Goal: Task Accomplishment & Management: Use online tool/utility

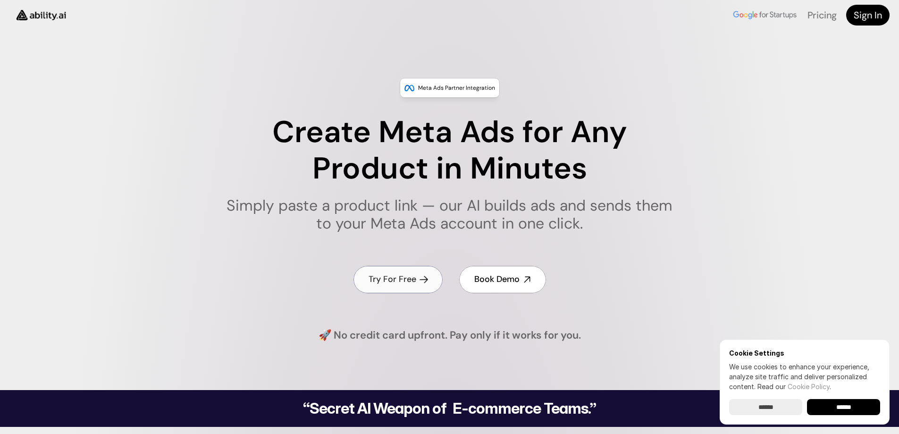
click at [384, 279] on h4 "Try For Free" at bounding box center [393, 279] width 48 height 12
click at [819, 17] on link "Pricing" at bounding box center [822, 15] width 29 height 12
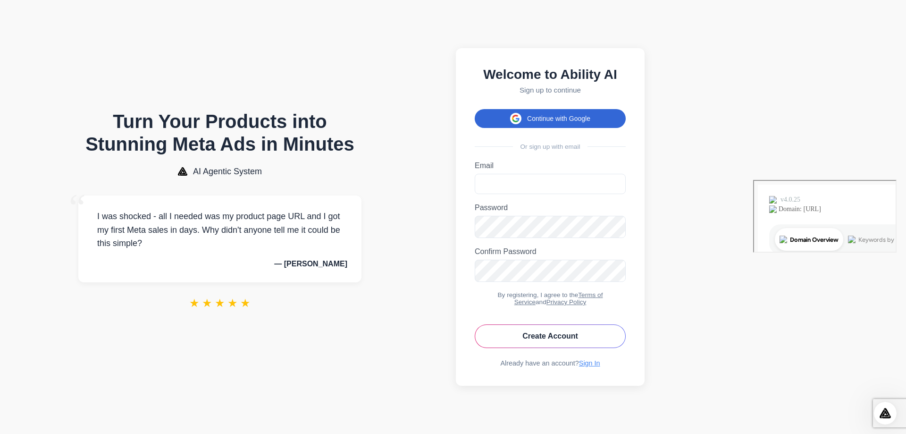
click at [608, 112] on button "Continue with Google" at bounding box center [550, 118] width 151 height 19
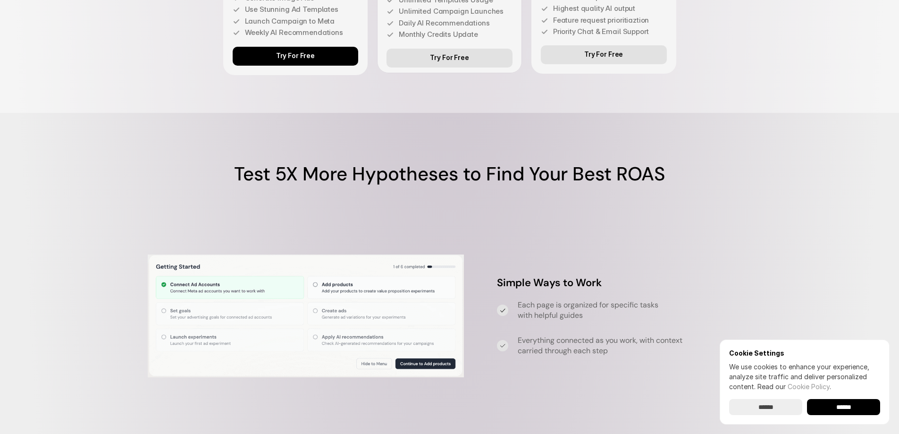
scroll to position [2957, 0]
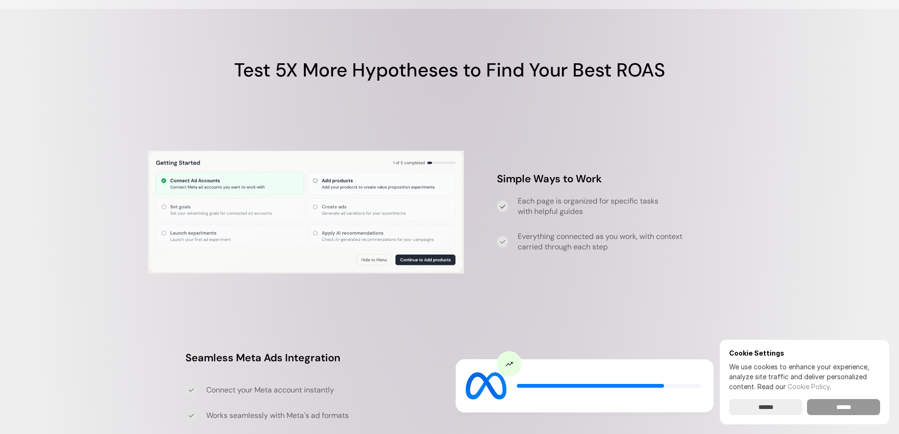
click at [843, 405] on input "******" at bounding box center [843, 407] width 73 height 16
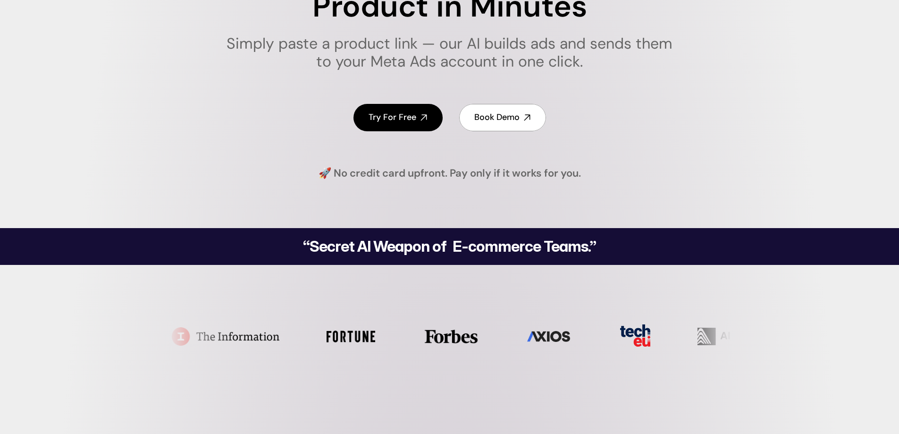
scroll to position [0, 0]
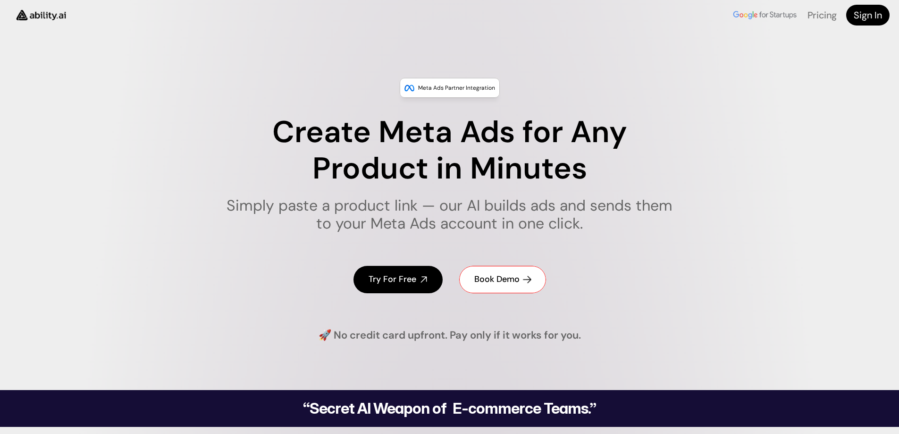
click at [504, 281] on h4 "Book Demo" at bounding box center [496, 279] width 45 height 12
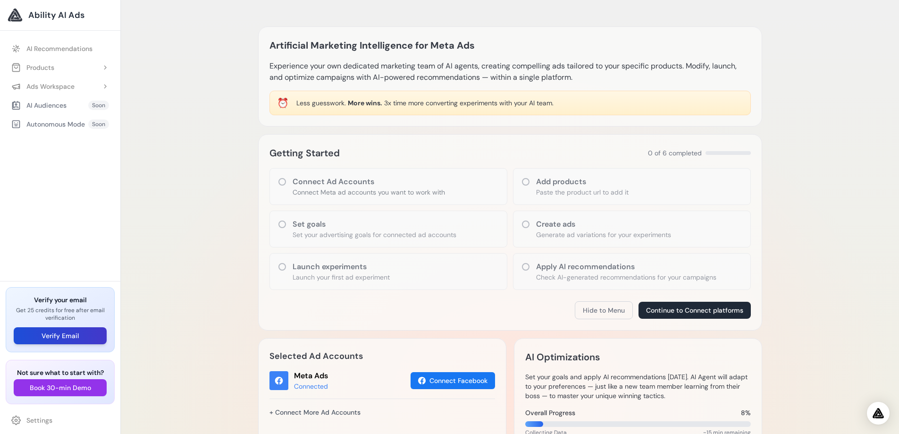
click at [67, 337] on button "Verify Email" at bounding box center [60, 335] width 93 height 17
click at [282, 180] on icon at bounding box center [282, 181] width 9 height 9
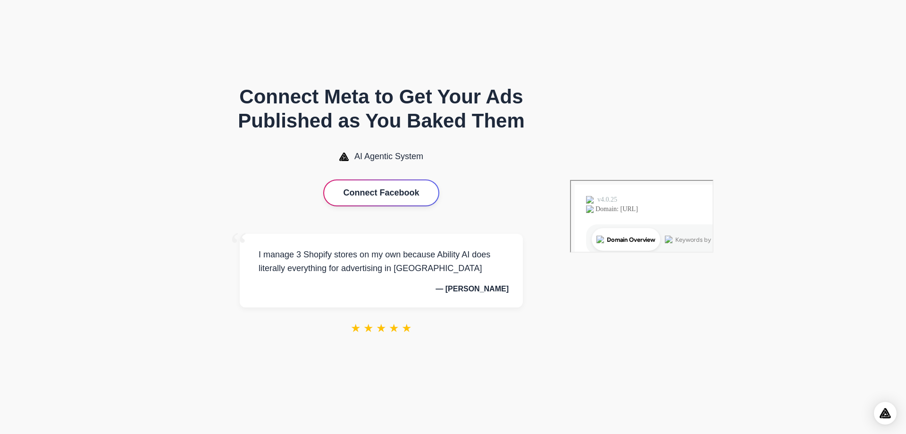
click at [426, 192] on button "Connect Facebook" at bounding box center [381, 192] width 114 height 25
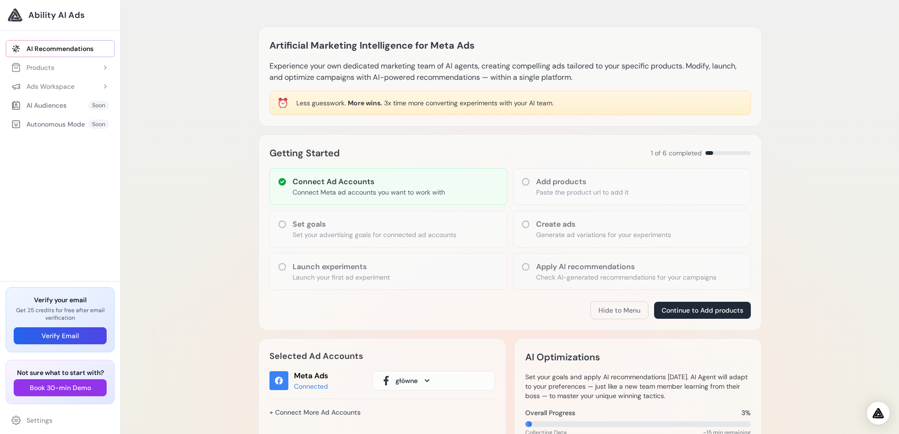
click at [326, 222] on h3 "Set goals" at bounding box center [375, 224] width 164 height 11
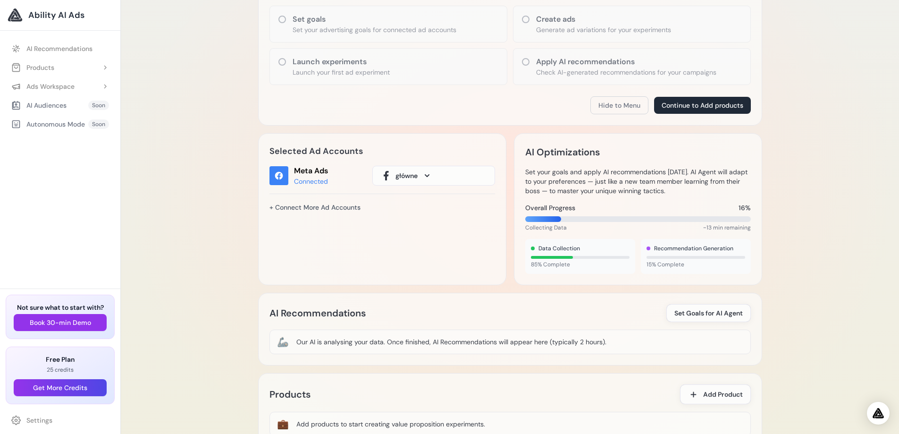
scroll to position [236, 0]
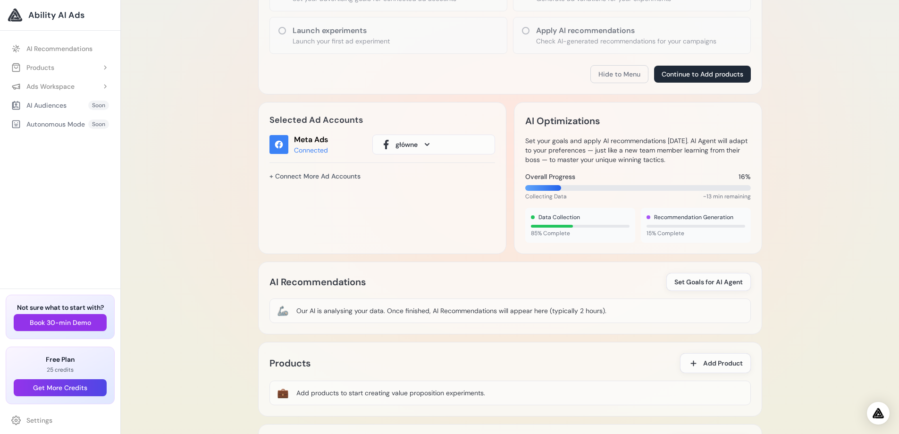
click at [426, 146] on span at bounding box center [427, 144] width 11 height 11
click at [423, 143] on span at bounding box center [427, 144] width 11 height 11
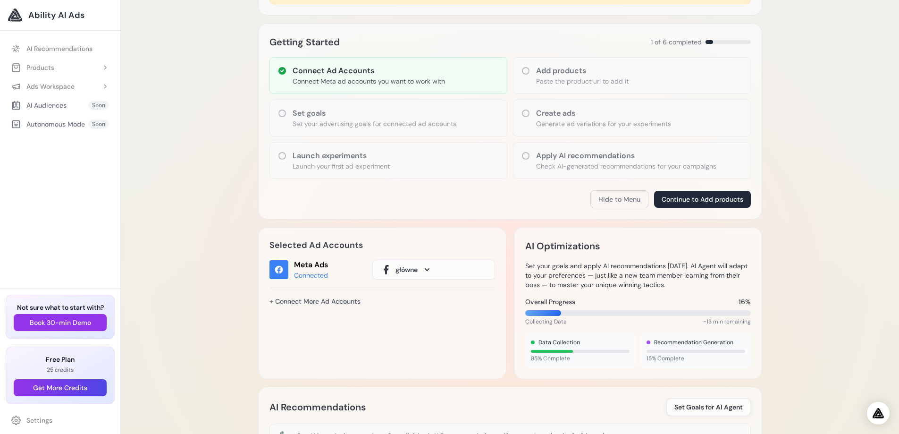
scroll to position [94, 0]
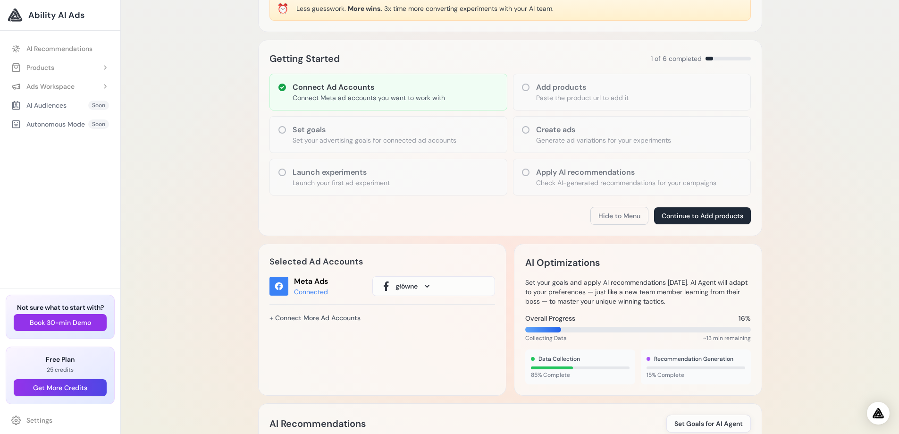
click at [414, 285] on span "główne" at bounding box center [407, 285] width 22 height 9
click at [331, 318] on link "+ Connect More Ad Accounts" at bounding box center [315, 318] width 91 height 16
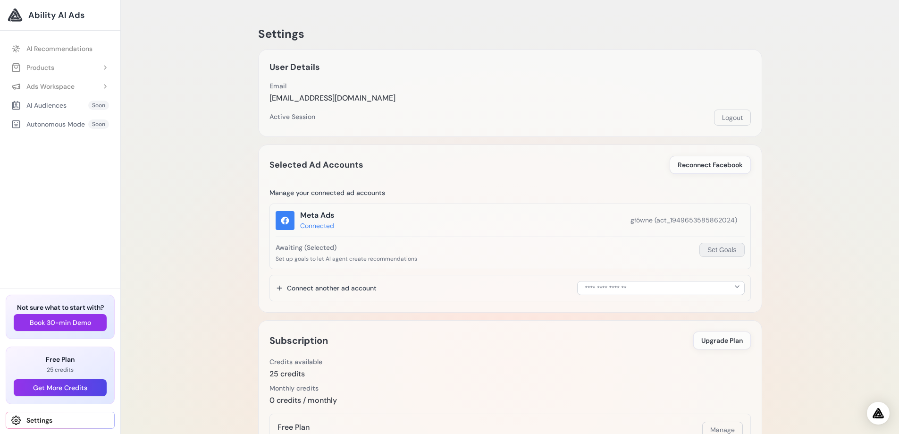
click at [735, 252] on button "Set Goals" at bounding box center [722, 250] width 45 height 14
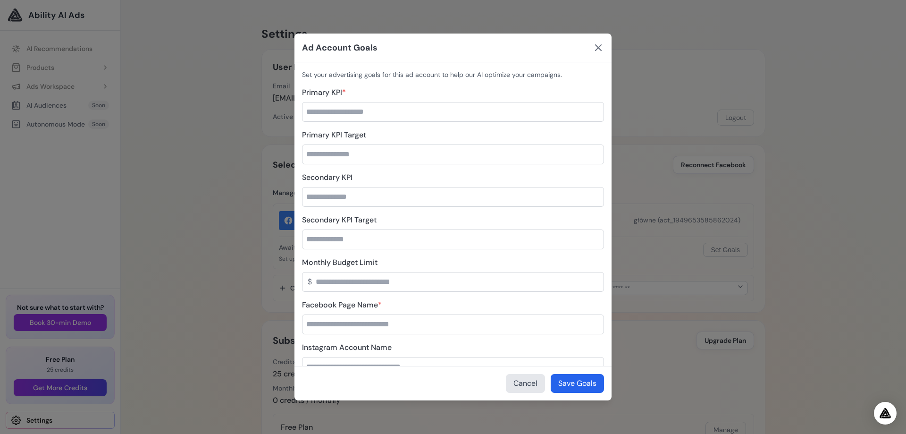
click at [603, 49] on icon at bounding box center [598, 47] width 11 height 11
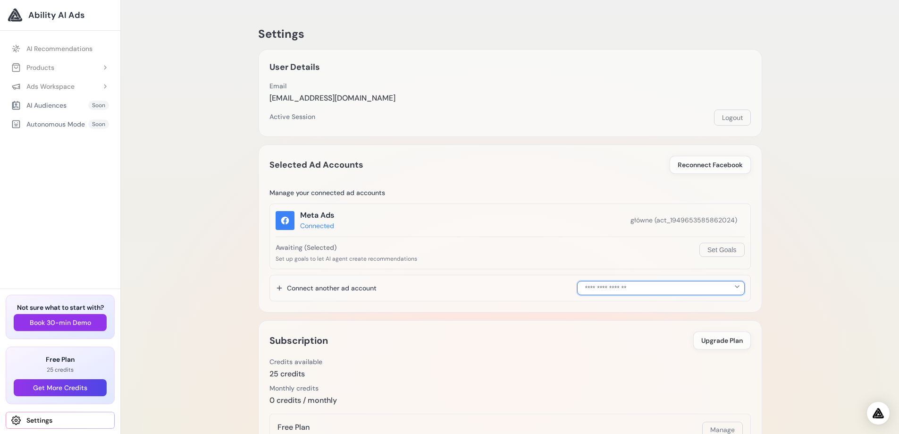
click at [675, 291] on select "**********" at bounding box center [661, 288] width 168 height 14
select select "**********"
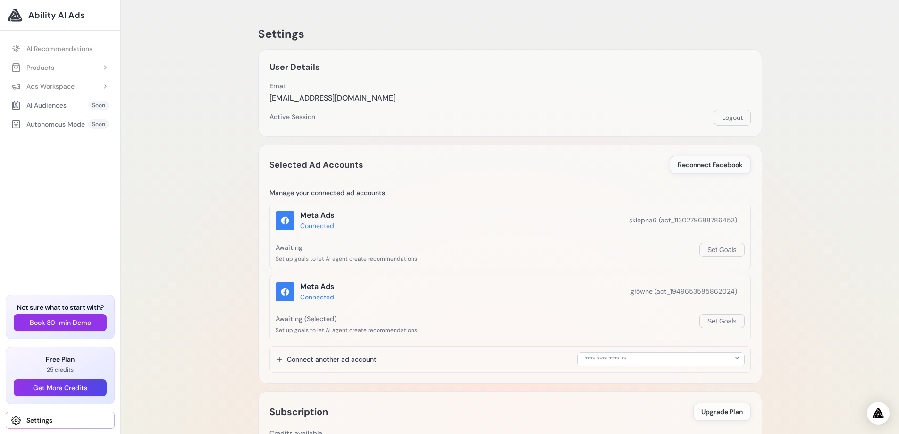
click at [710, 168] on span "Reconnect Facebook" at bounding box center [710, 164] width 65 height 9
click at [284, 294] on icon at bounding box center [284, 291] width 9 height 9
click at [306, 292] on div "Meta Ads" at bounding box center [317, 286] width 34 height 11
click at [692, 288] on span "główne (act_1949653585862024)" at bounding box center [684, 292] width 107 height 10
click at [723, 323] on button "Set Goals" at bounding box center [722, 321] width 45 height 14
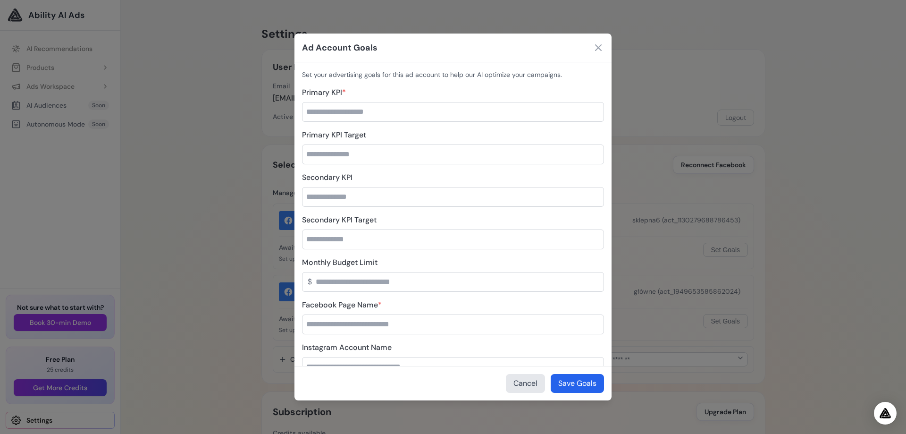
click at [596, 41] on div "Ad Account Goals" at bounding box center [453, 48] width 317 height 29
click at [598, 48] on icon at bounding box center [598, 47] width 11 height 11
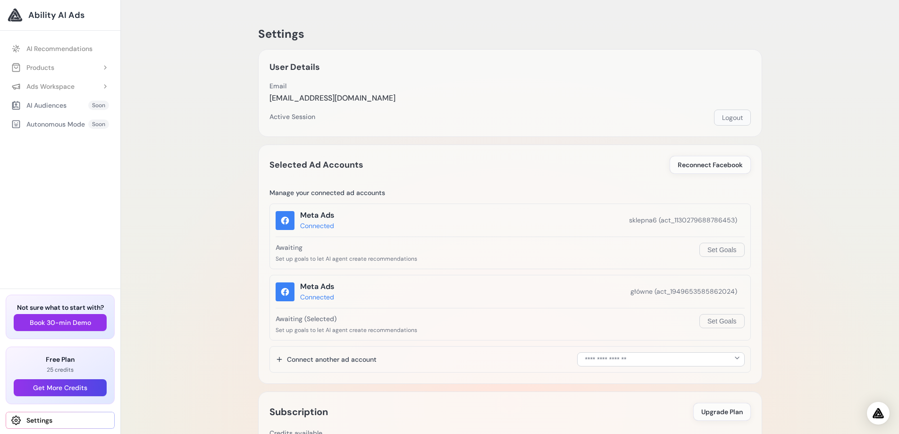
click at [736, 120] on button "Logout" at bounding box center [732, 118] width 37 height 16
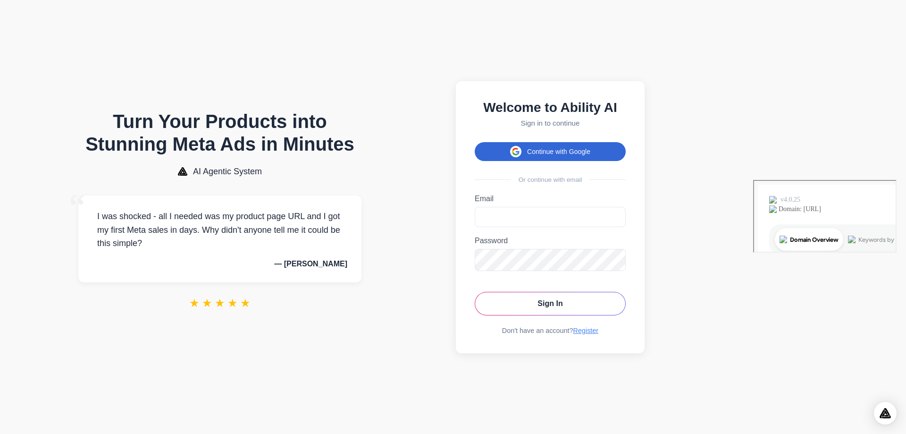
click at [626, 146] on button "Continue with Google" at bounding box center [550, 151] width 151 height 19
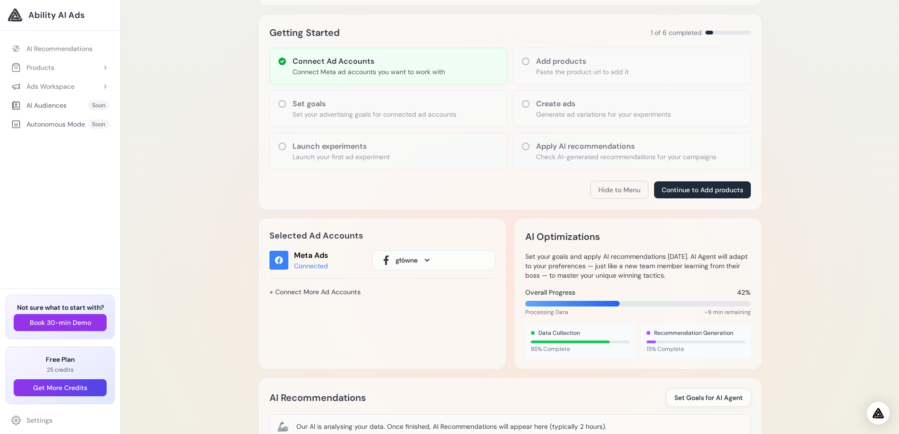
scroll to position [189, 0]
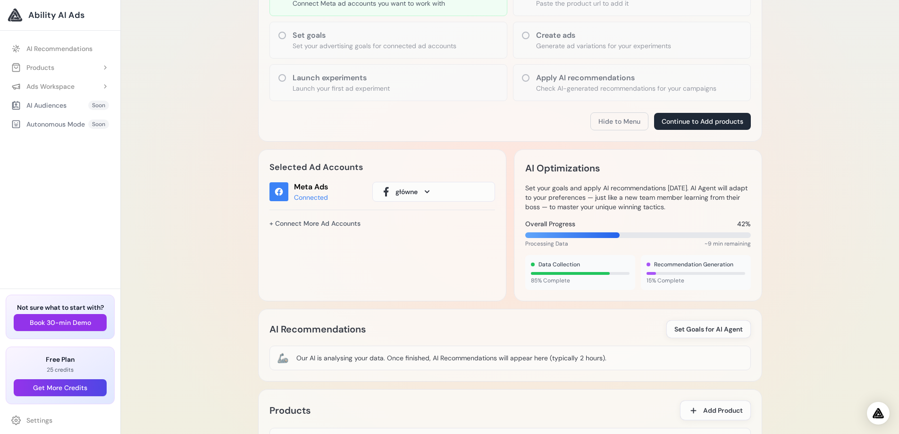
click at [429, 194] on span at bounding box center [427, 191] width 11 height 11
click at [430, 220] on div "sklepna6" at bounding box center [434, 218] width 107 height 11
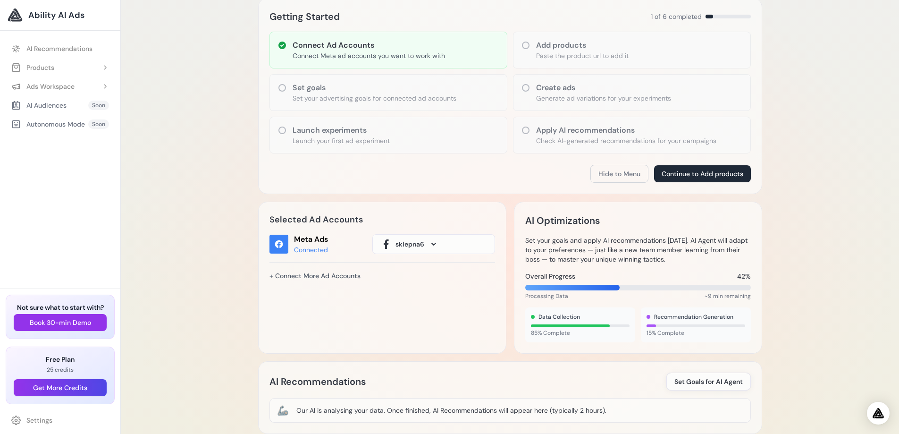
scroll to position [142, 0]
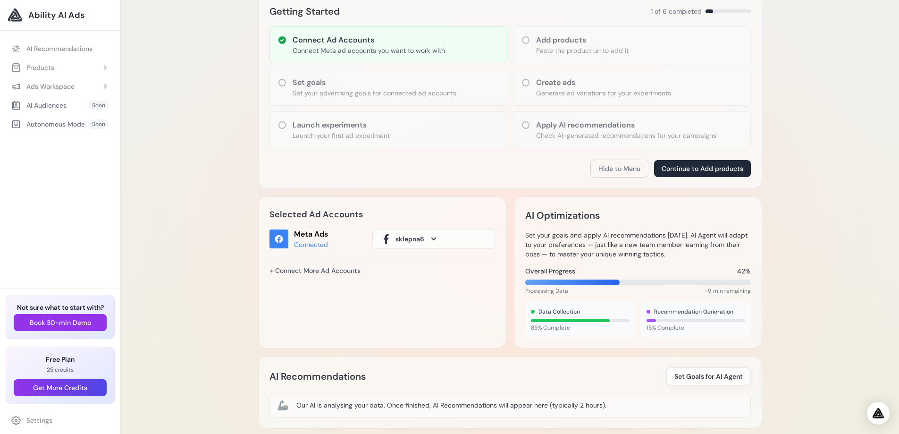
click at [432, 238] on icon at bounding box center [434, 238] width 5 height 3
click at [441, 237] on button "sklepna6" at bounding box center [433, 239] width 123 height 20
click at [344, 270] on link "+ Connect More Ad Accounts" at bounding box center [315, 270] width 91 height 16
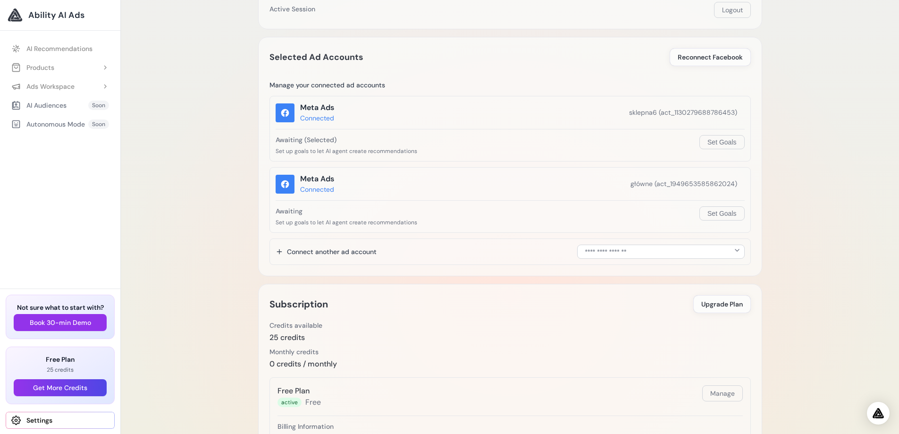
scroll to position [142, 0]
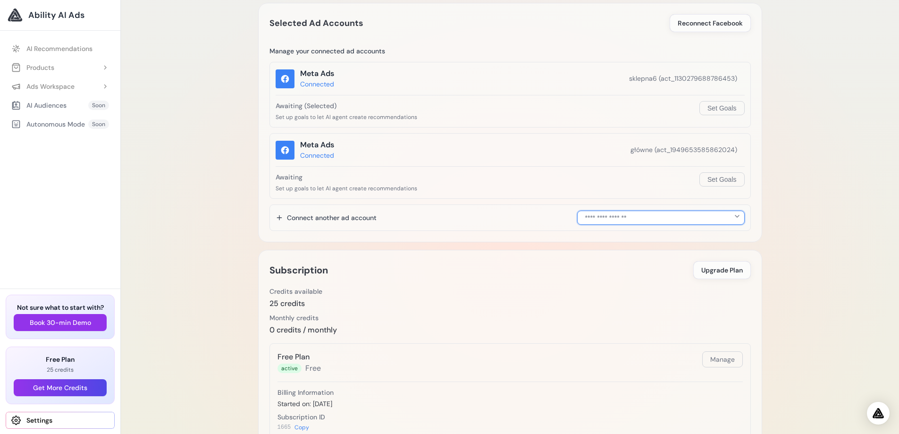
click at [634, 221] on select "**********" at bounding box center [661, 218] width 168 height 14
select select "**********"
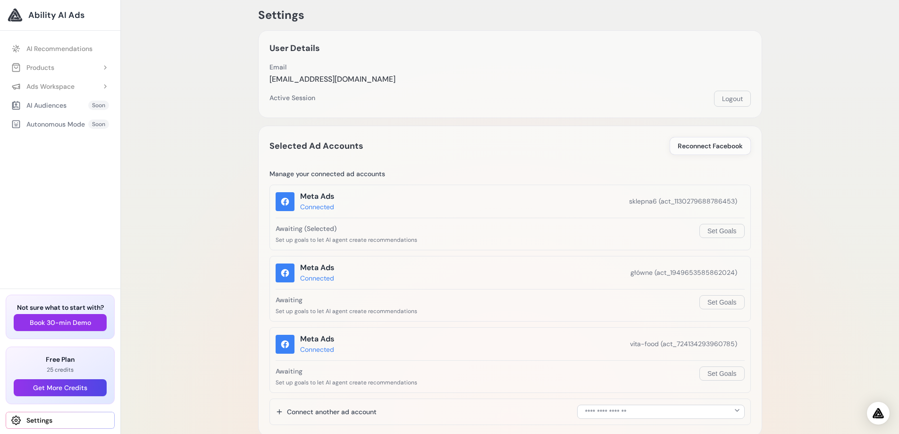
scroll to position [0, 0]
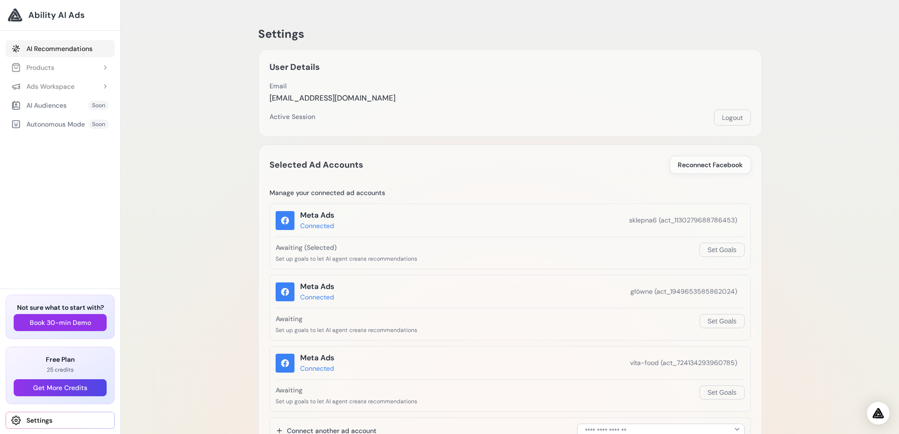
click at [48, 47] on link "AI Recommendations" at bounding box center [60, 48] width 109 height 17
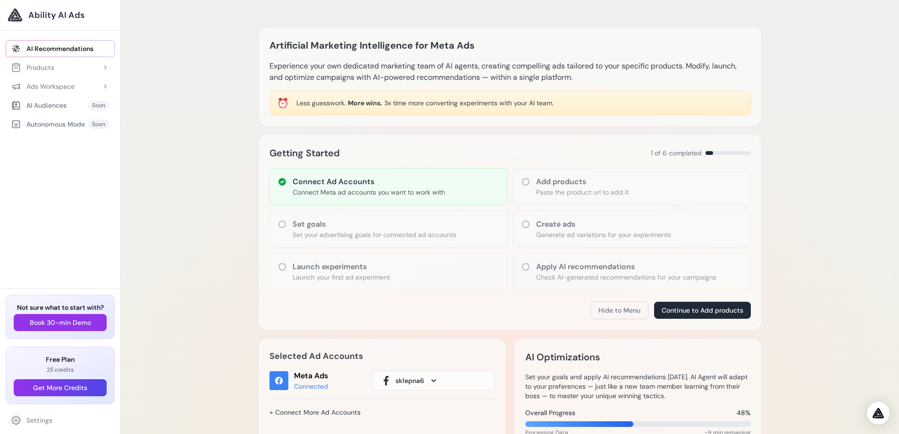
click at [370, 218] on div "Set goals Set your advertising goals for connected ad accounts" at bounding box center [389, 229] width 238 height 37
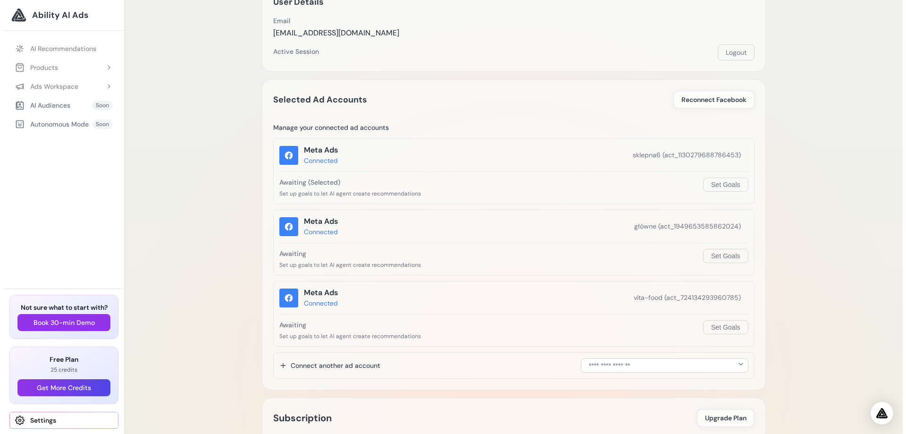
scroll to position [94, 0]
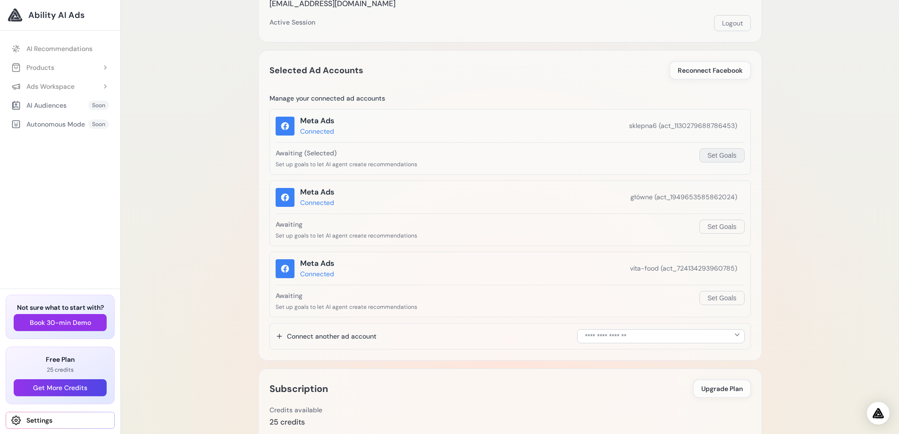
click at [727, 152] on button "Set Goals" at bounding box center [722, 155] width 45 height 14
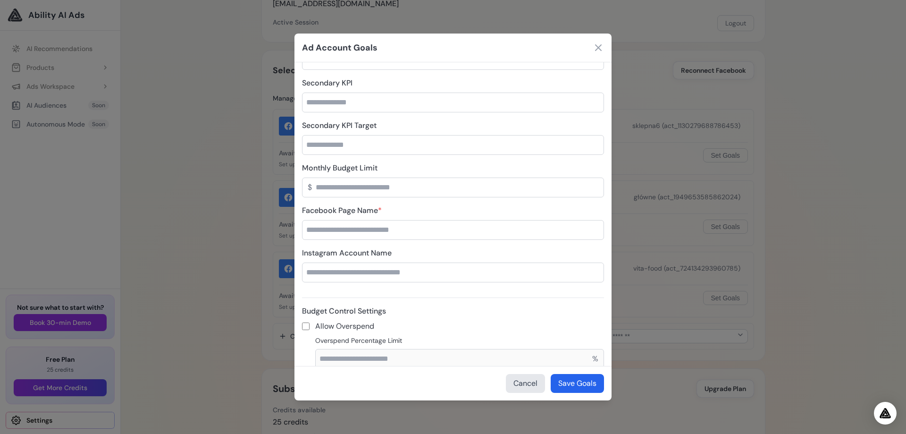
click at [427, 229] on input "Facebook Page Name *" at bounding box center [453, 230] width 302 height 20
click at [601, 45] on icon at bounding box center [599, 48] width 6 height 6
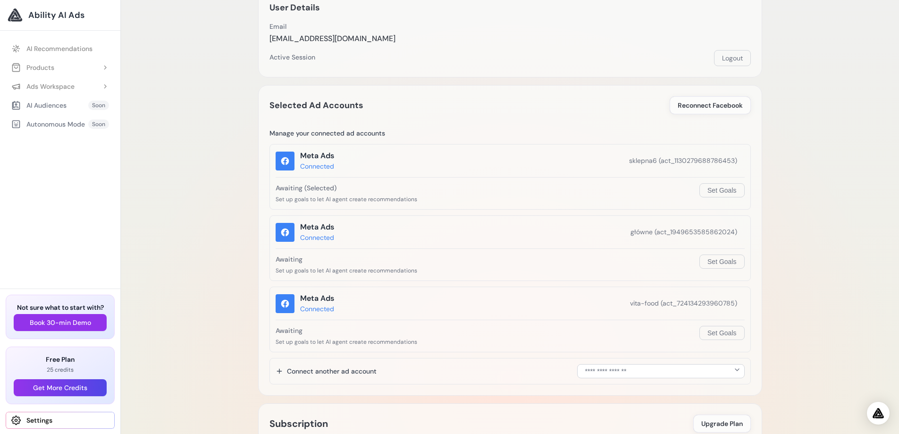
scroll to position [0, 0]
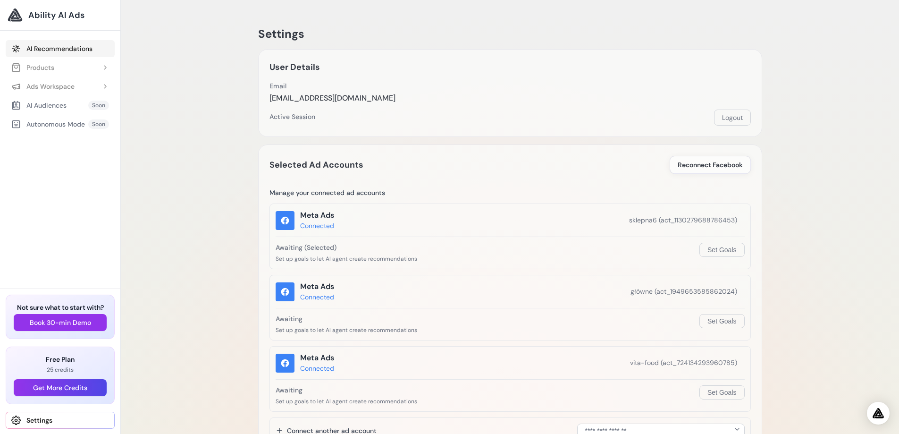
click at [55, 47] on link "AI Recommendations" at bounding box center [60, 48] width 109 height 17
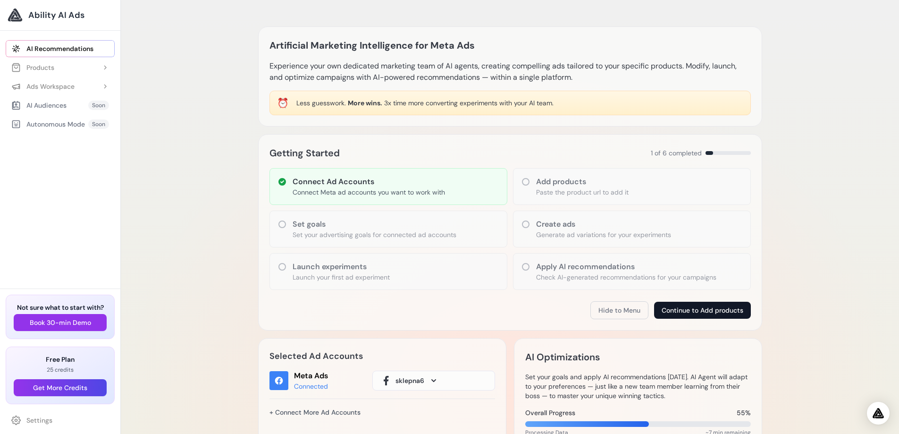
click at [727, 308] on button "Continue to Add products" at bounding box center [702, 310] width 97 height 17
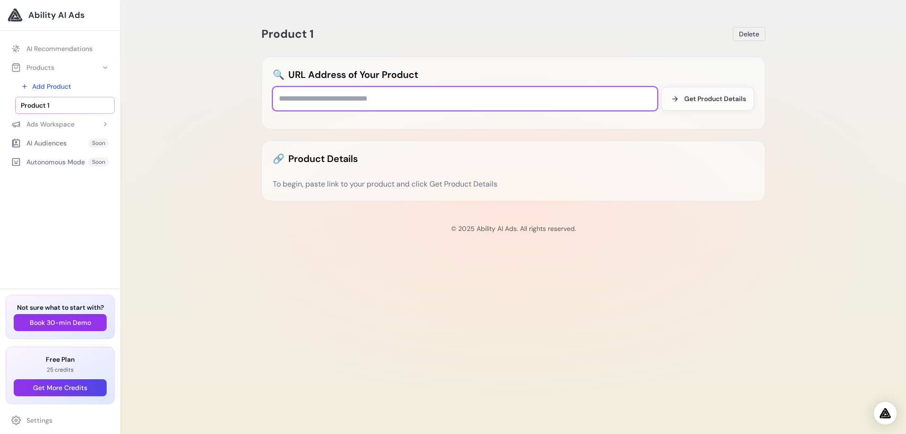
paste input "**********"
type input "**********"
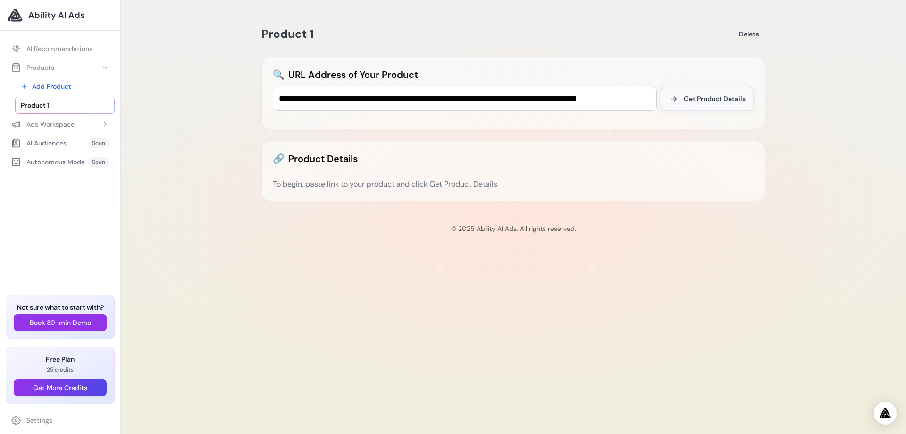
click at [708, 96] on span "Get Product Details" at bounding box center [715, 98] width 62 height 9
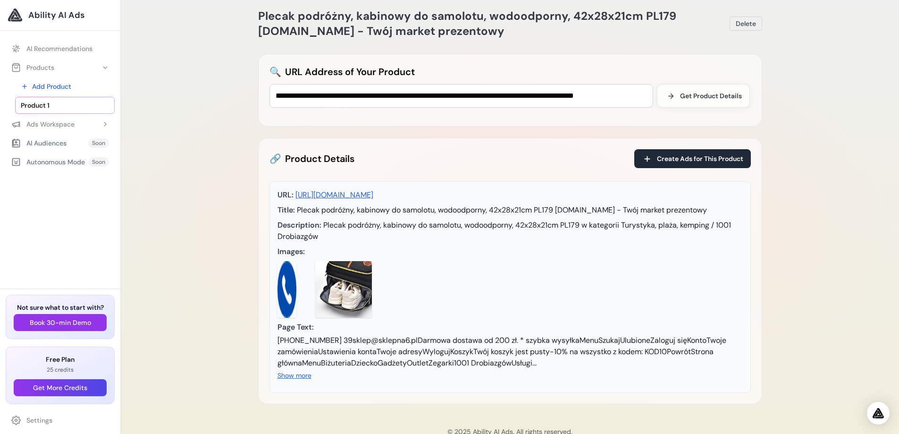
scroll to position [0, 0]
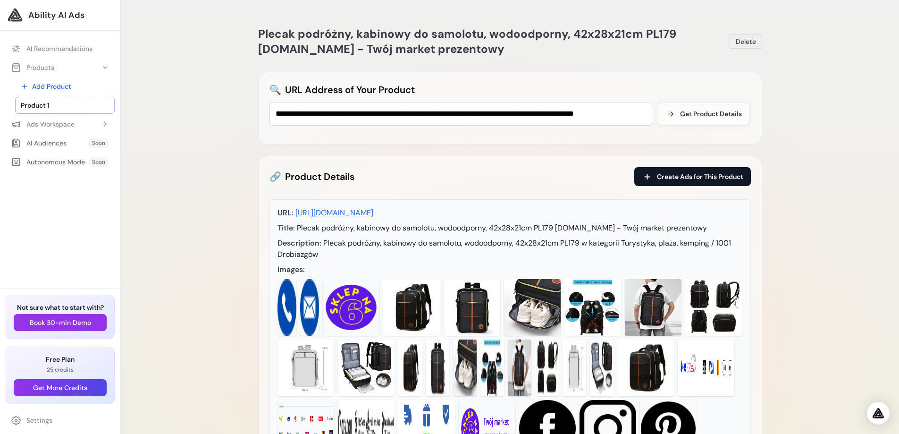
click at [673, 178] on span "Create Ads for This Product" at bounding box center [700, 176] width 86 height 9
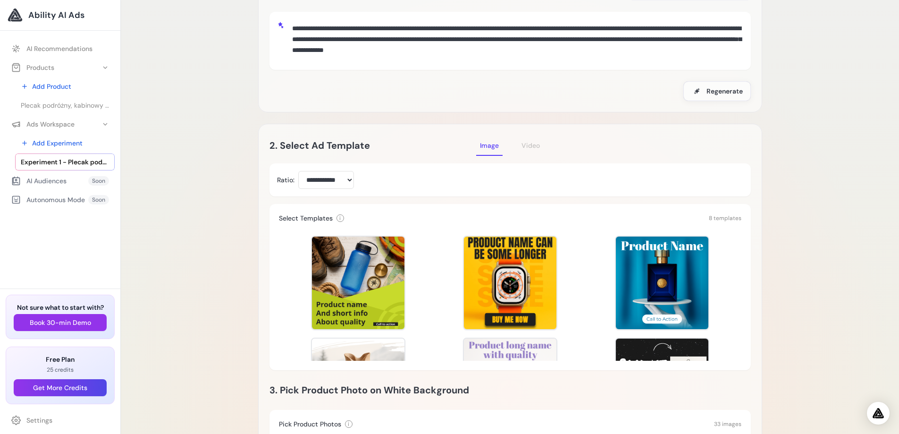
scroll to position [142, 0]
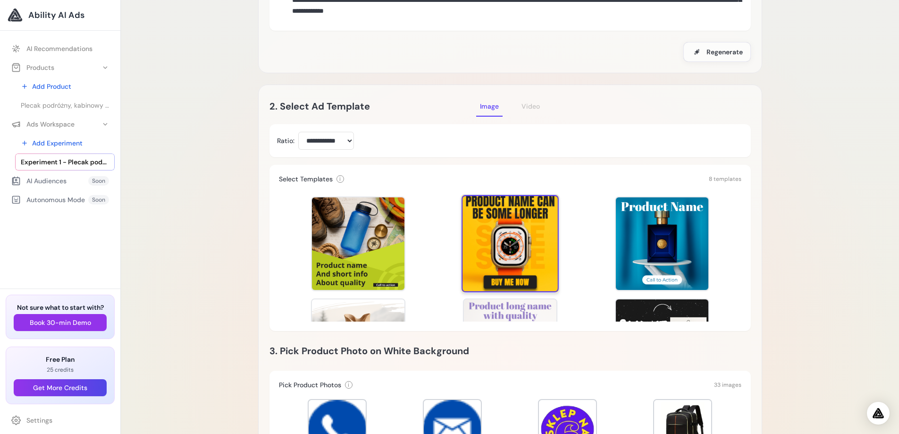
click at [508, 232] on div at bounding box center [510, 243] width 97 height 97
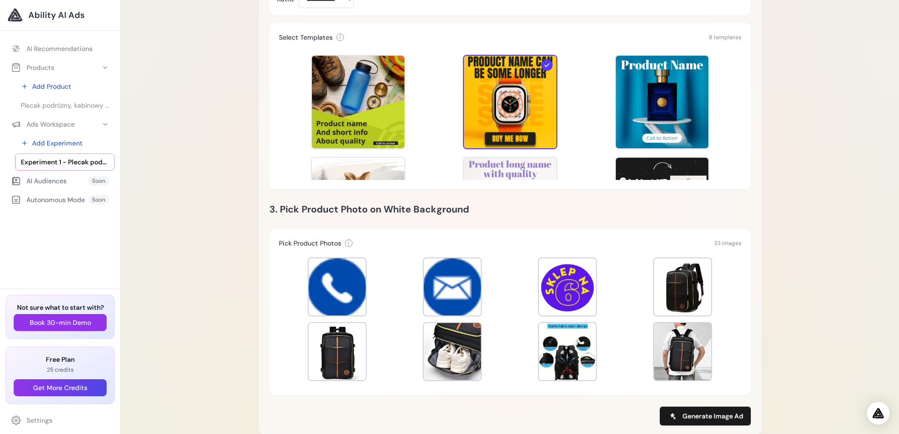
scroll to position [378, 0]
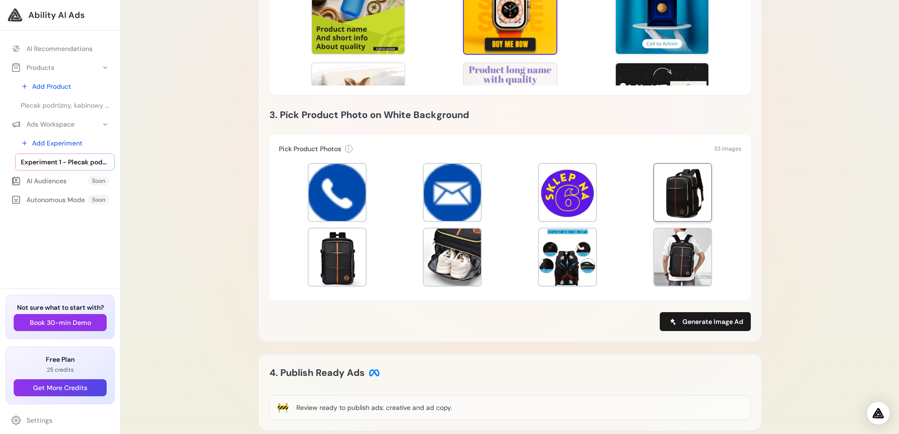
click at [682, 185] on div at bounding box center [682, 192] width 57 height 57
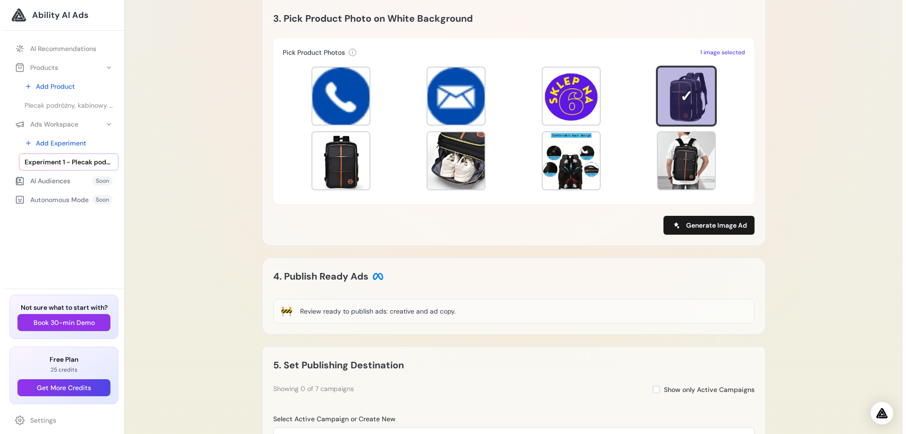
scroll to position [519, 0]
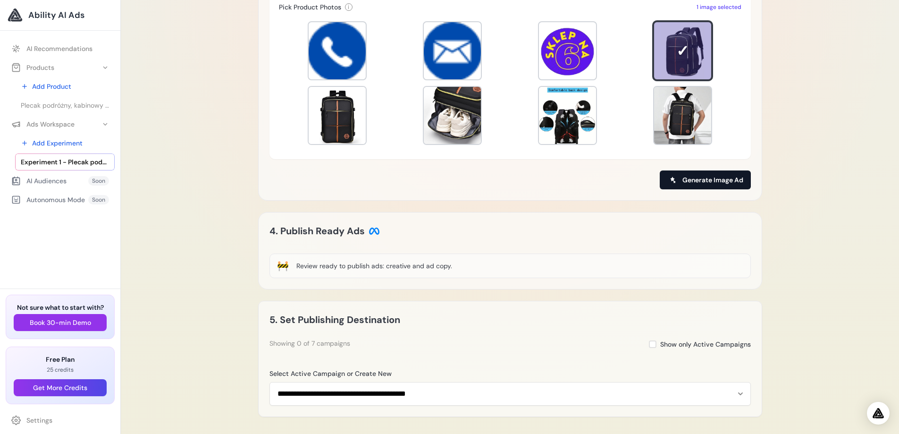
click at [705, 181] on span "Generate Image Ad" at bounding box center [713, 179] width 61 height 9
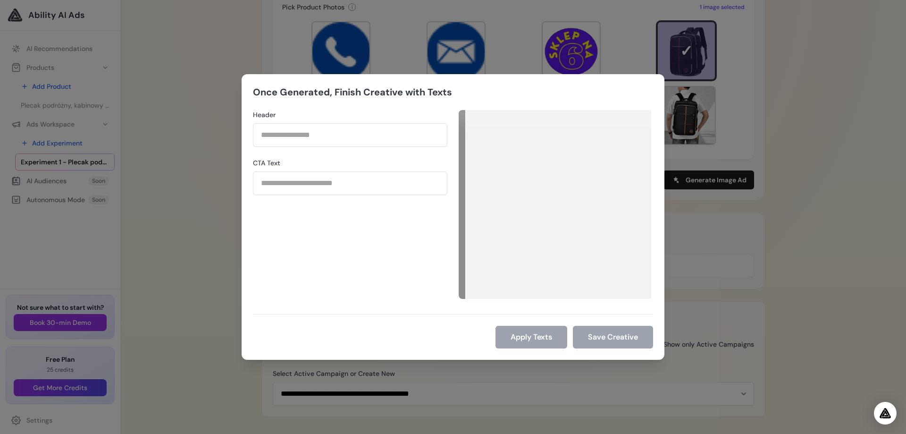
click at [833, 151] on div "Once Generated, Finish Creative with Texts Header CTA Text Apply Texts Save Cre…" at bounding box center [453, 217] width 906 height 434
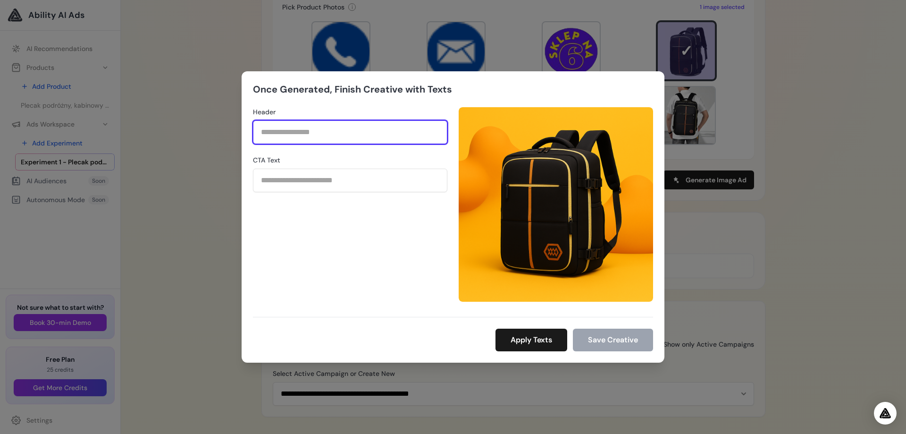
paste input "**********"
type input "**********"
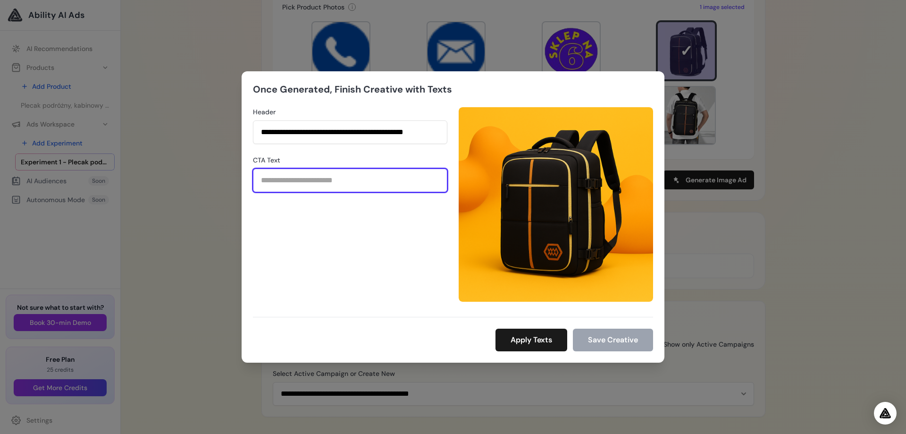
click at [340, 180] on input "CTA Text" at bounding box center [350, 181] width 195 height 24
type input "*********"
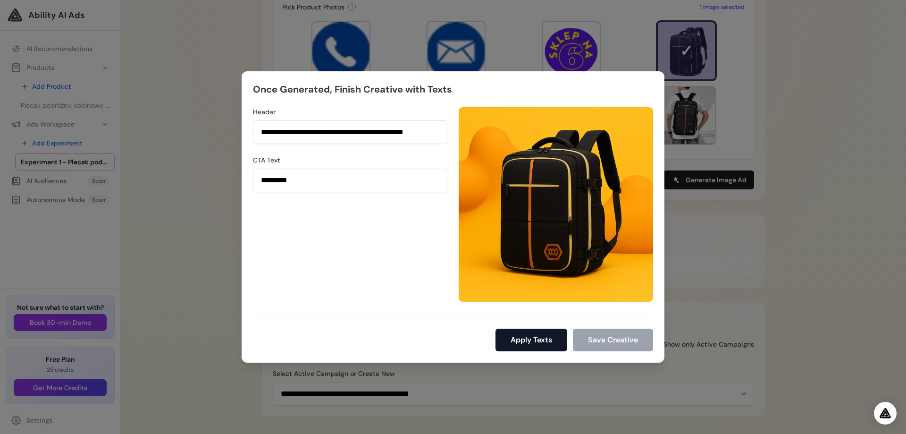
click at [535, 341] on button "Apply Texts" at bounding box center [532, 340] width 72 height 23
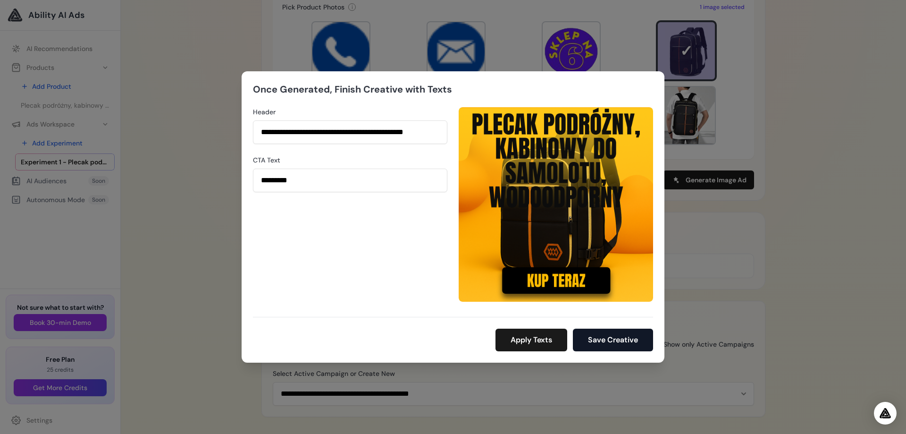
click at [610, 340] on button "Save Creative" at bounding box center [613, 340] width 80 height 23
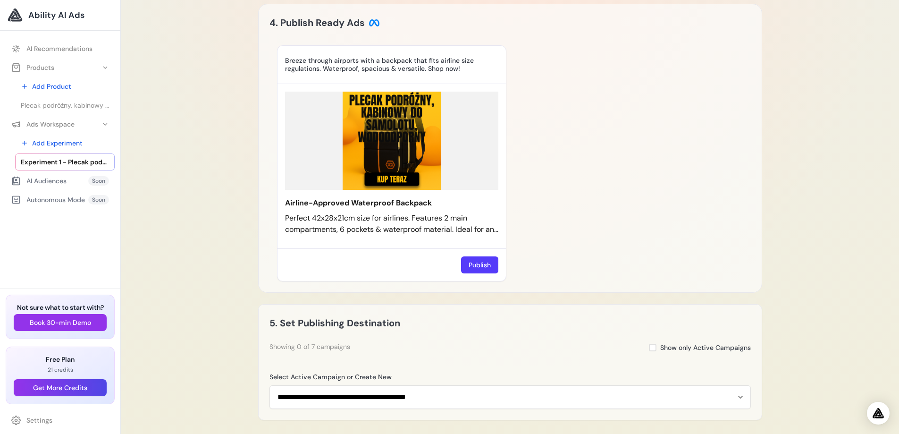
scroll to position [769, 0]
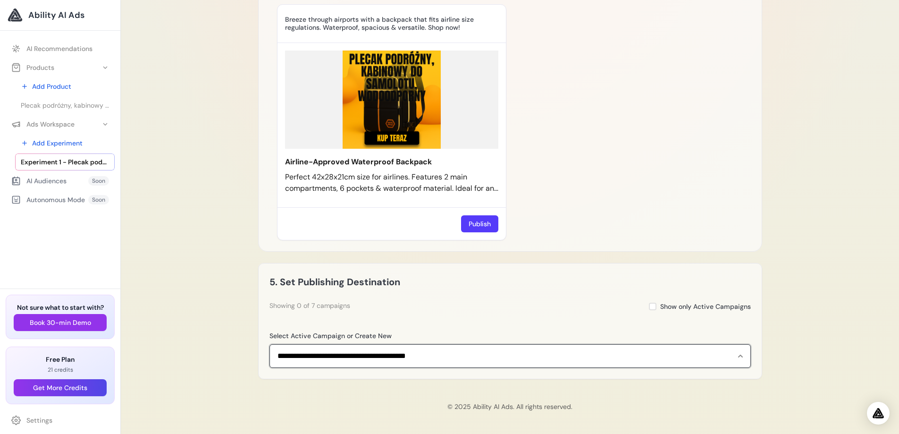
click at [593, 356] on select "**********" at bounding box center [511, 356] width 482 height 24
select select "**********"
click at [270, 344] on select "**********" at bounding box center [511, 356] width 482 height 24
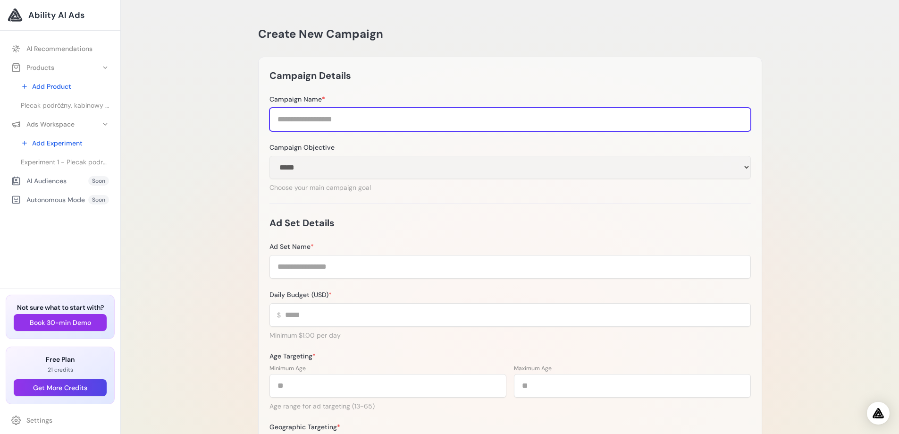
click at [391, 120] on input "Campaign Name *" at bounding box center [511, 120] width 482 height 24
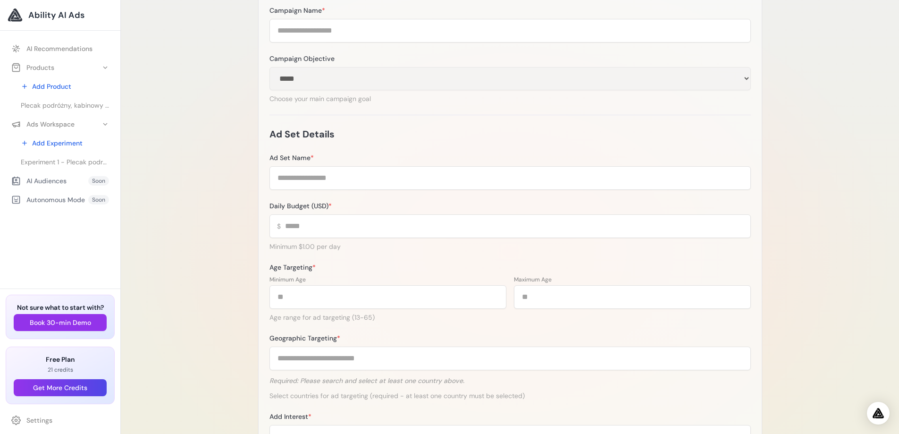
scroll to position [94, 0]
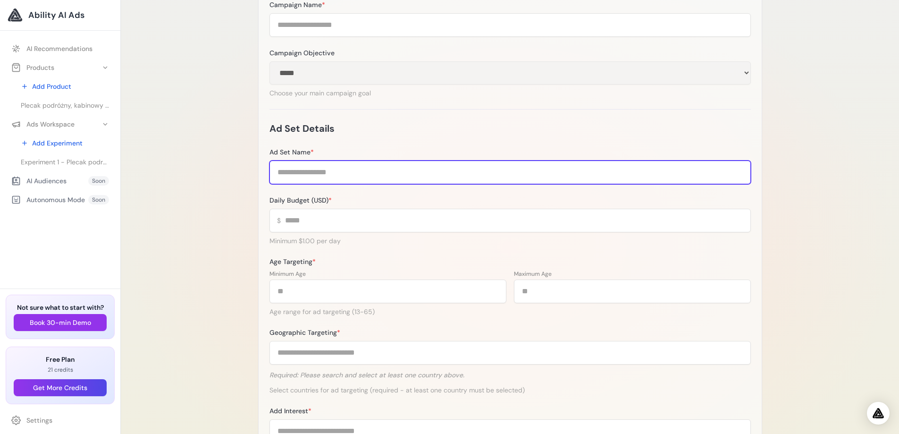
click at [572, 183] on input "Ad Set Name *" at bounding box center [511, 173] width 482 height 24
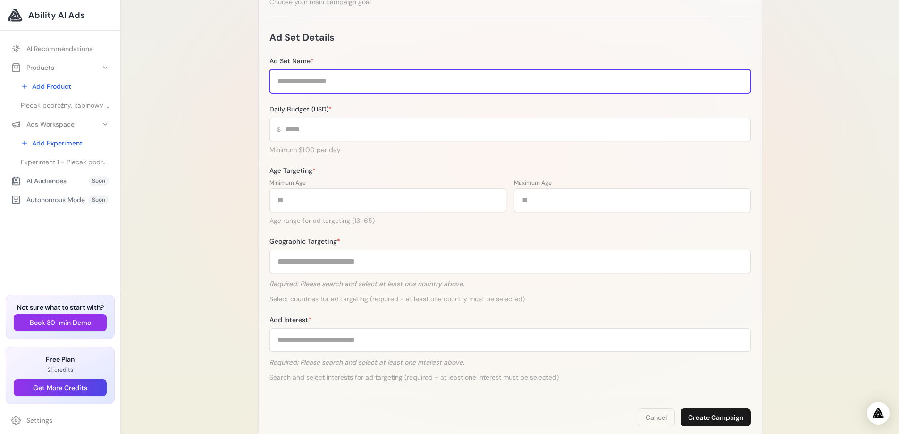
scroll to position [189, 0]
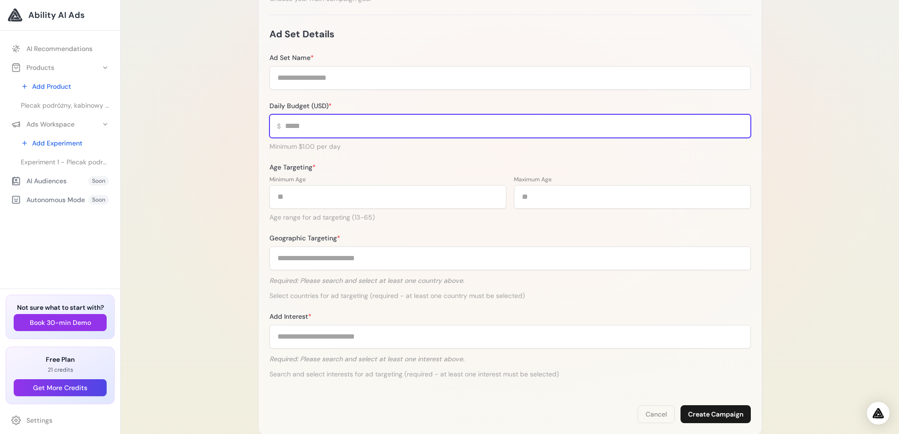
click at [314, 123] on input "Daily Budget (USD) *" at bounding box center [511, 126] width 482 height 24
type input "*"
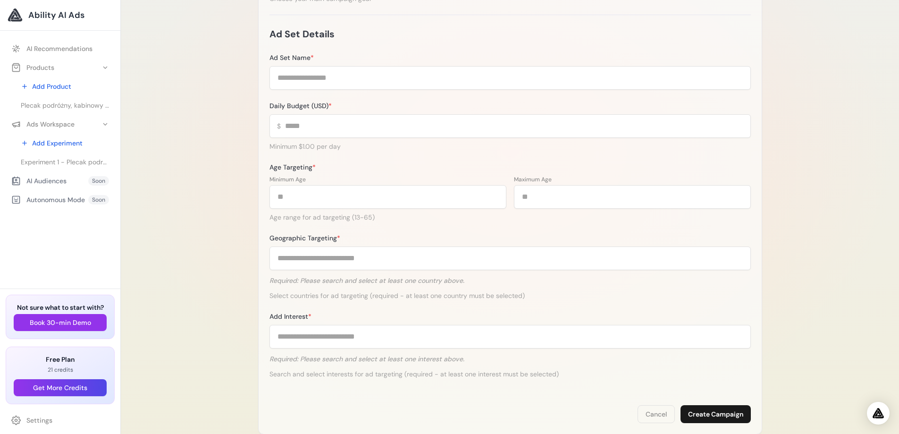
click at [344, 172] on div "Age Targeting * Minimum Age ** Maximum Age ** Age range for ad targeting (13-65)" at bounding box center [511, 191] width 482 height 59
click at [303, 198] on input "**" at bounding box center [388, 197] width 237 height 24
drag, startPoint x: 280, startPoint y: 198, endPoint x: 265, endPoint y: 198, distance: 15.1
click at [265, 198] on div "**********" at bounding box center [510, 151] width 504 height 567
type input "**"
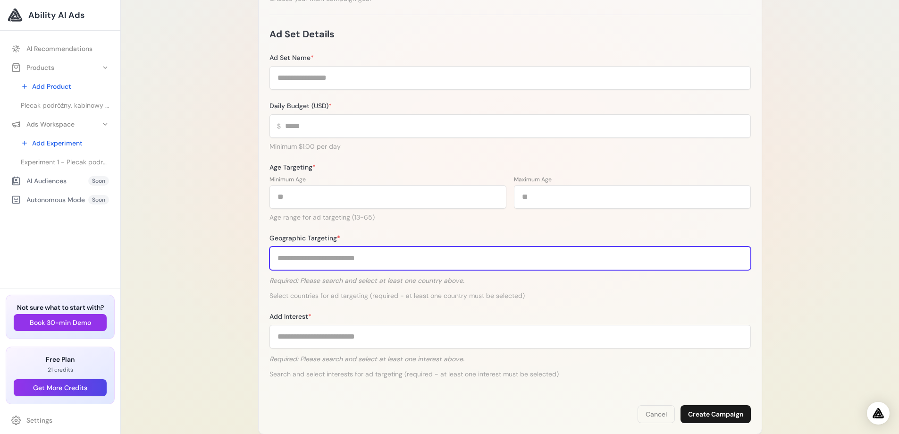
click at [325, 258] on input "Geographic Targeting *" at bounding box center [511, 258] width 482 height 24
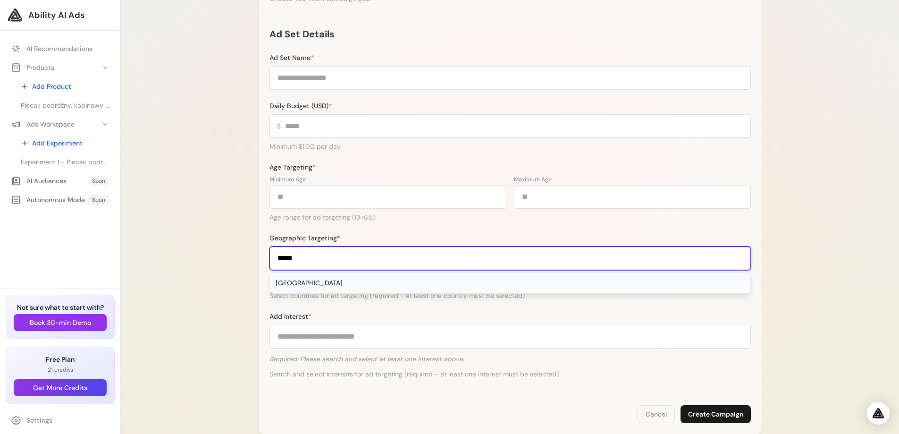
type input "*****"
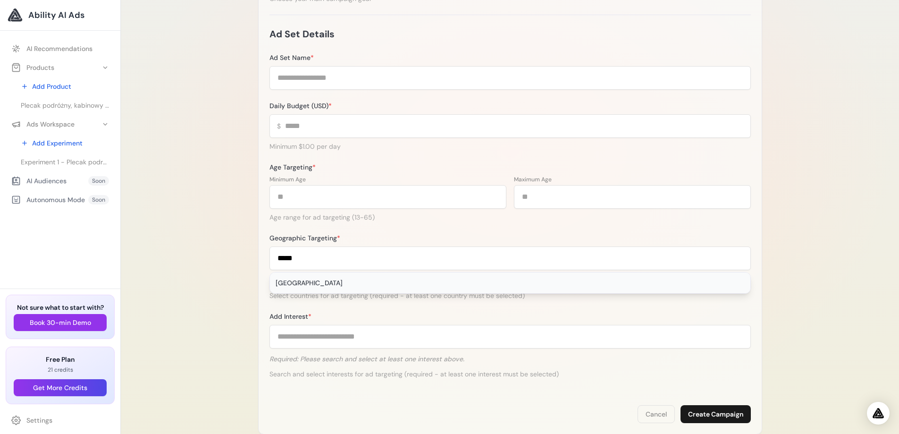
click at [299, 282] on div "[GEOGRAPHIC_DATA]" at bounding box center [510, 282] width 481 height 21
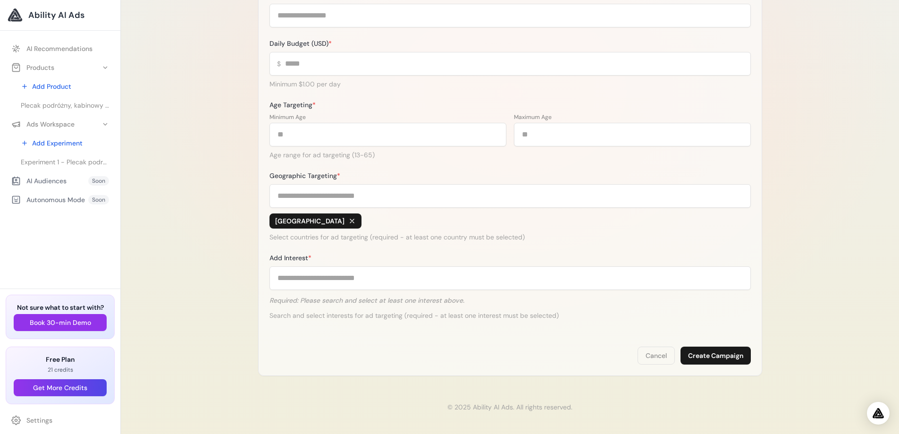
scroll to position [252, 0]
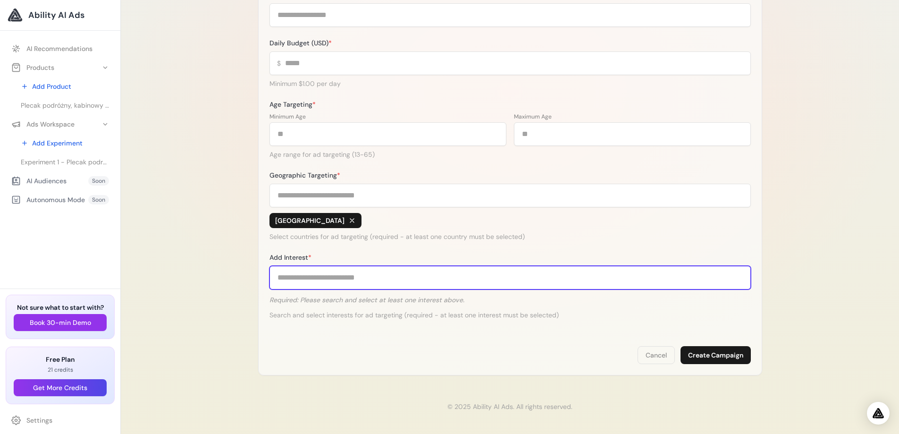
click at [308, 279] on input "Add Interest *" at bounding box center [511, 278] width 482 height 24
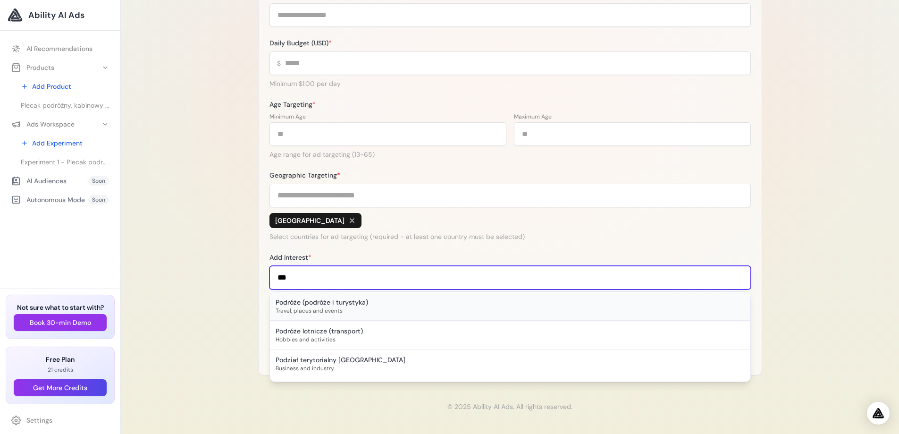
type input "***"
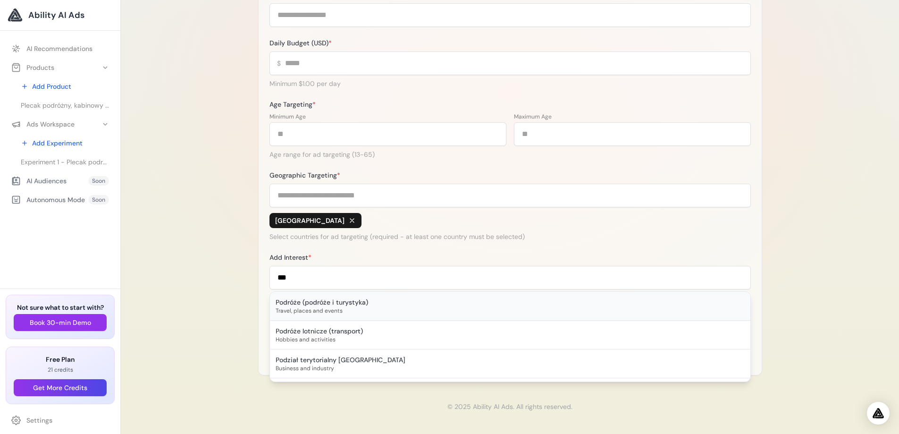
click at [301, 303] on div "Podróże (podróże i turystyka)" at bounding box center [510, 301] width 469 height 9
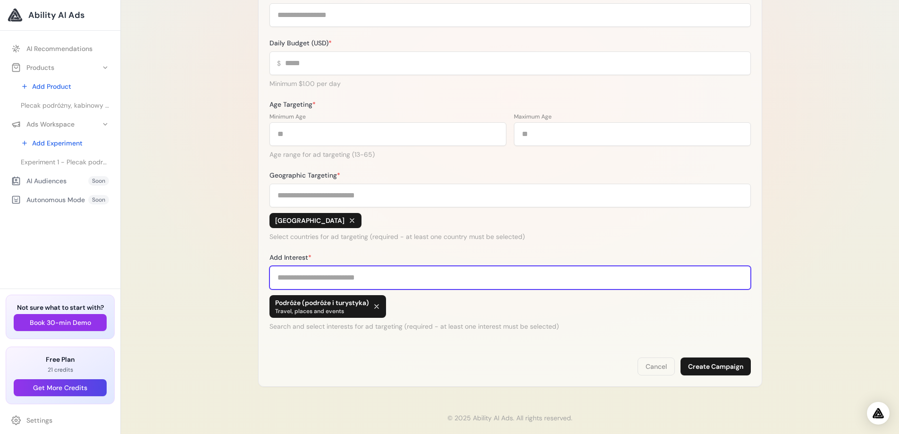
click at [351, 274] on input "Add Interest *" at bounding box center [511, 278] width 482 height 24
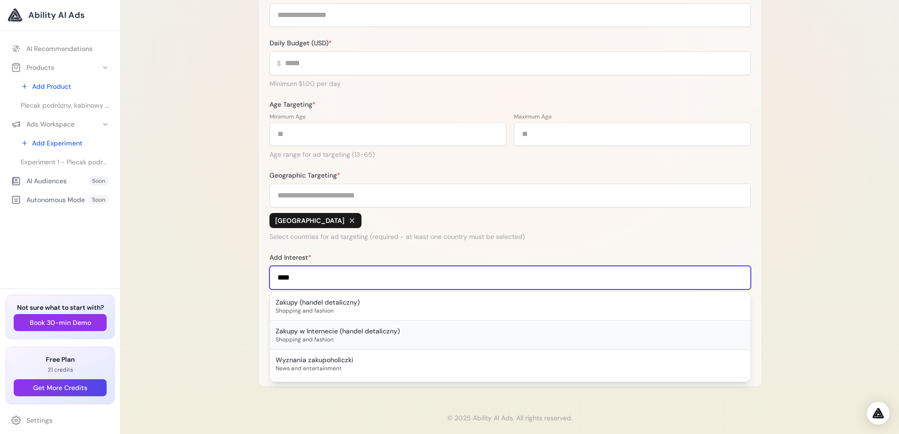
type input "****"
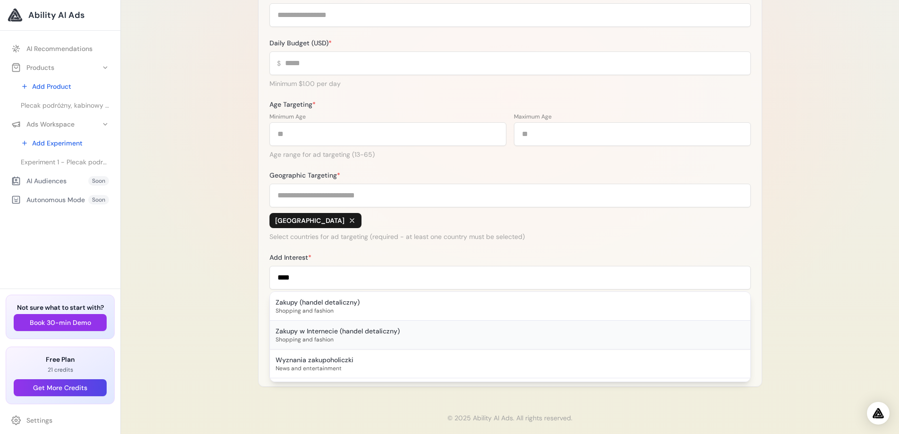
click at [338, 338] on div "Shopping and fashion" at bounding box center [510, 340] width 469 height 8
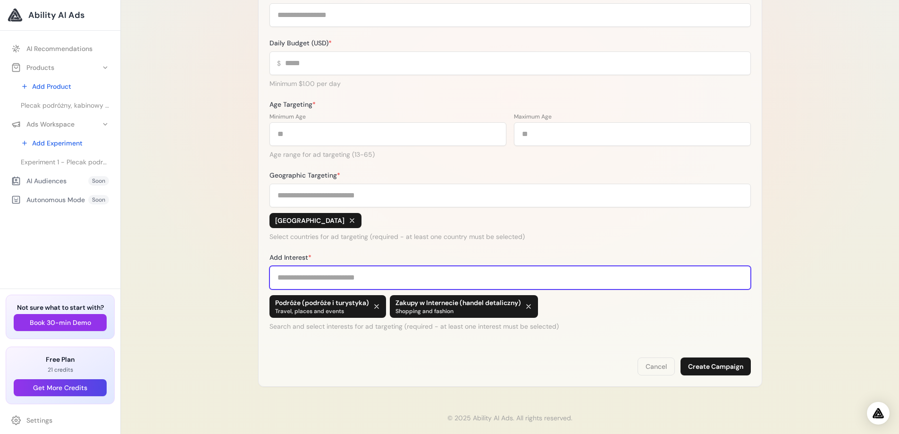
click at [356, 279] on input "Add Interest *" at bounding box center [511, 278] width 482 height 24
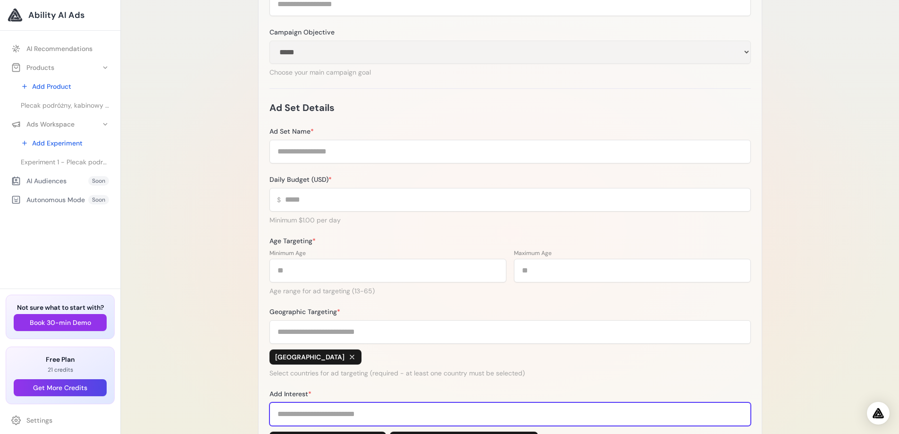
scroll to position [94, 0]
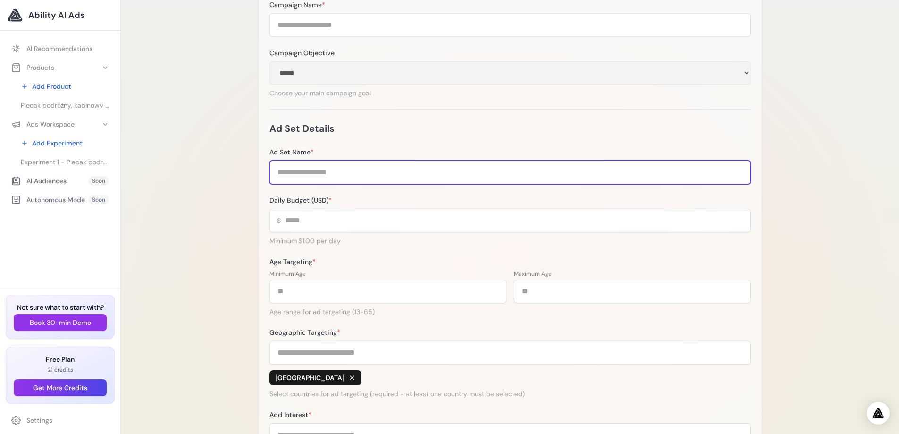
click at [365, 169] on input "Ad Set Name *" at bounding box center [511, 173] width 482 height 24
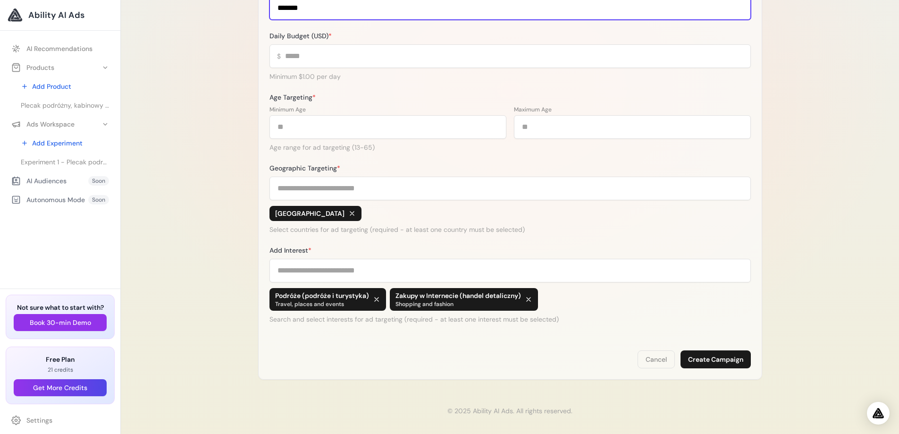
scroll to position [263, 0]
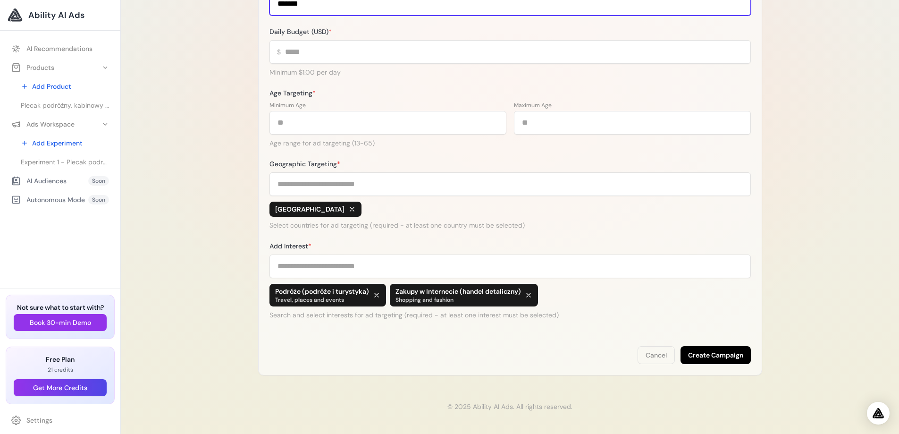
type input "*******"
click at [717, 355] on button "Create Campaign" at bounding box center [716, 355] width 70 height 18
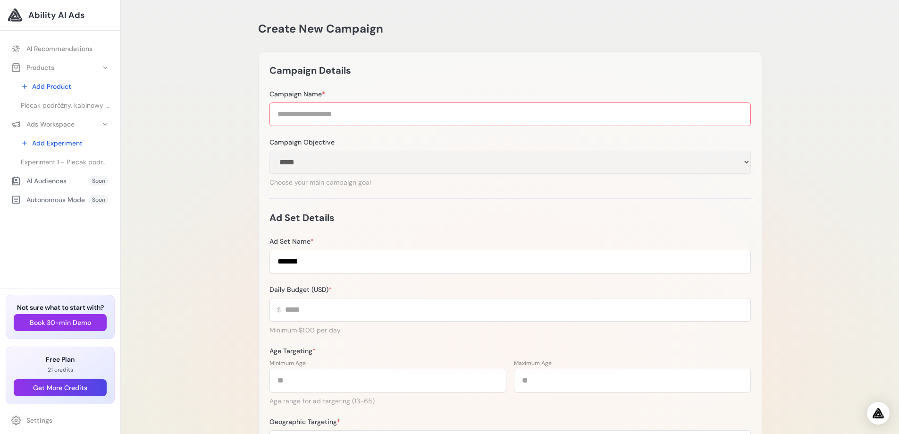
scroll to position [0, 0]
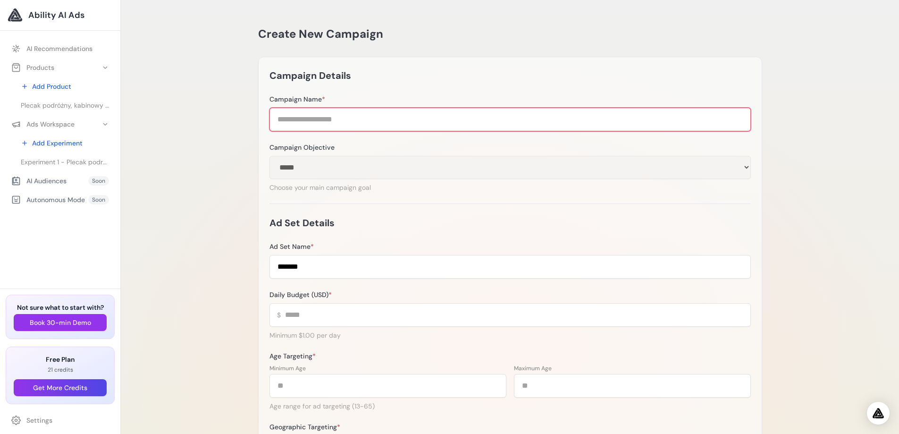
click at [382, 125] on input "Campaign Name *" at bounding box center [511, 120] width 482 height 24
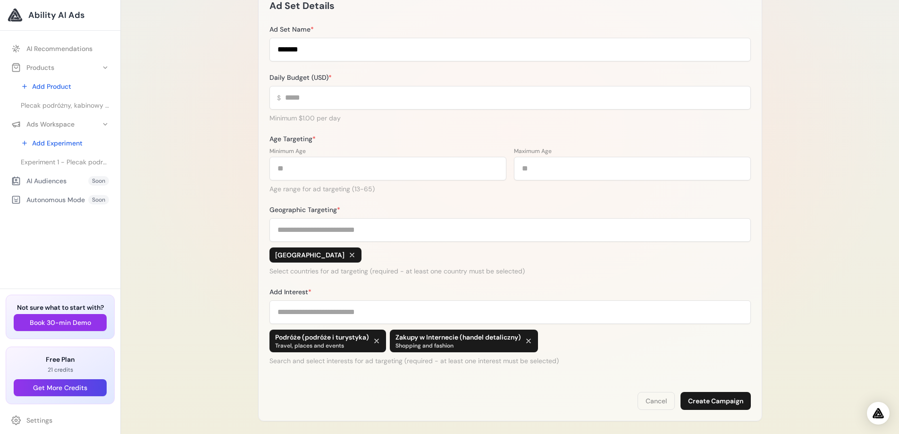
scroll to position [263, 0]
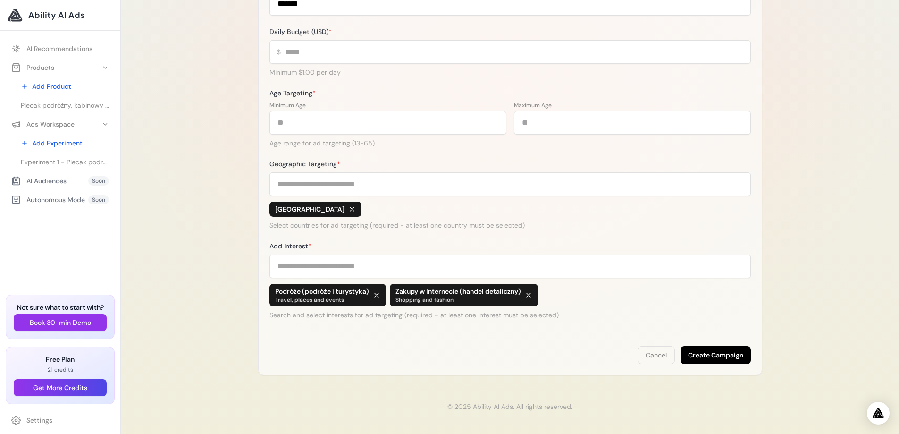
type input "*******"
click at [702, 349] on button "Create Campaign" at bounding box center [716, 355] width 70 height 18
click at [719, 351] on button "Create Campaign" at bounding box center [716, 355] width 70 height 18
click at [721, 352] on button "Create Campaign" at bounding box center [716, 355] width 70 height 18
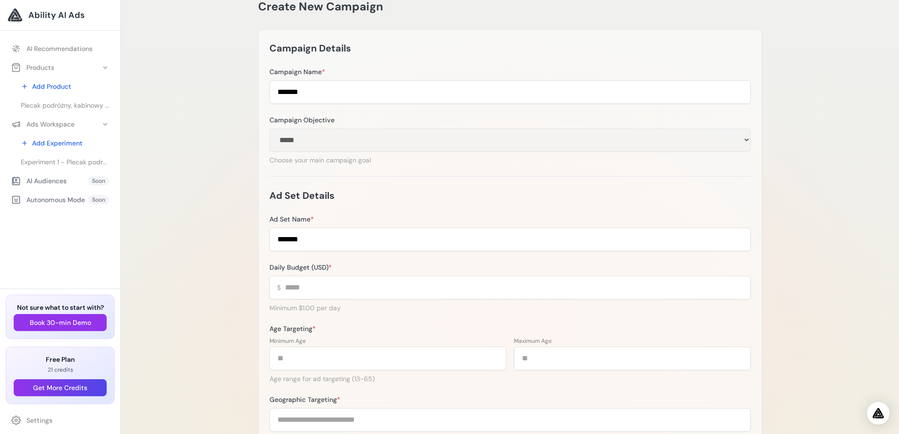
scroll to position [27, 0]
click at [47, 17] on span "Ability AI Ads" at bounding box center [56, 14] width 56 height 13
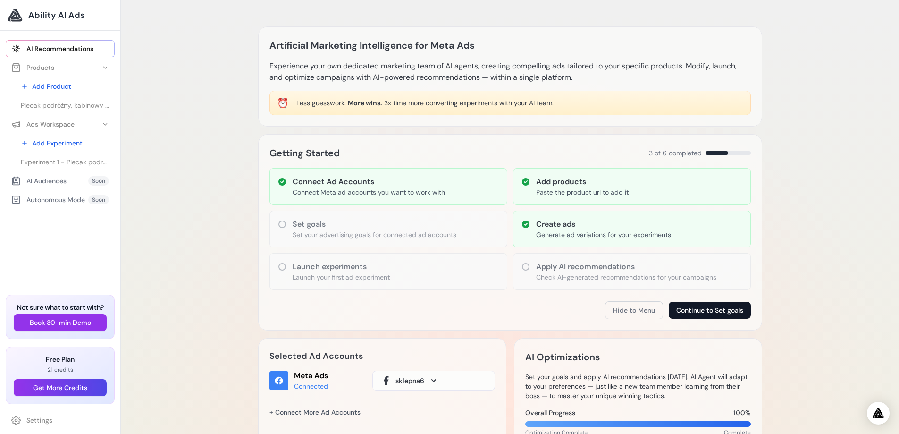
click at [691, 311] on button "Continue to Set goals" at bounding box center [710, 310] width 82 height 17
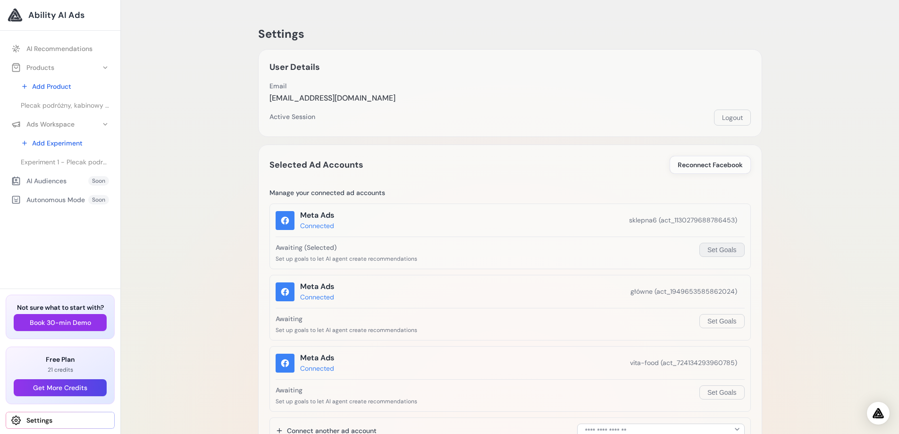
click at [716, 251] on button "Set Goals" at bounding box center [722, 250] width 45 height 14
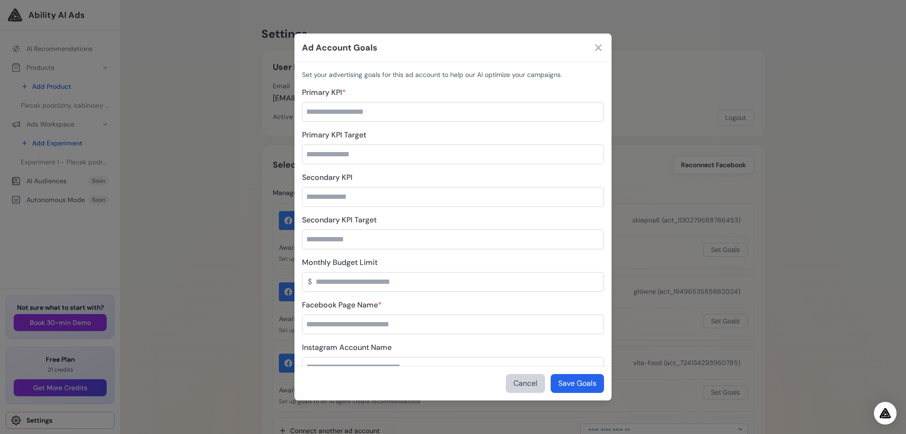
click at [526, 383] on button "Cancel" at bounding box center [525, 383] width 39 height 19
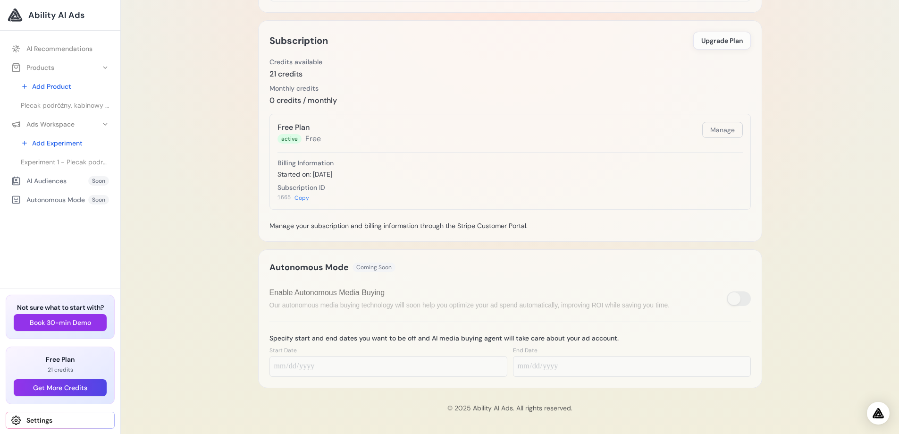
scroll to position [444, 0]
click at [42, 419] on link "Settings" at bounding box center [60, 420] width 109 height 17
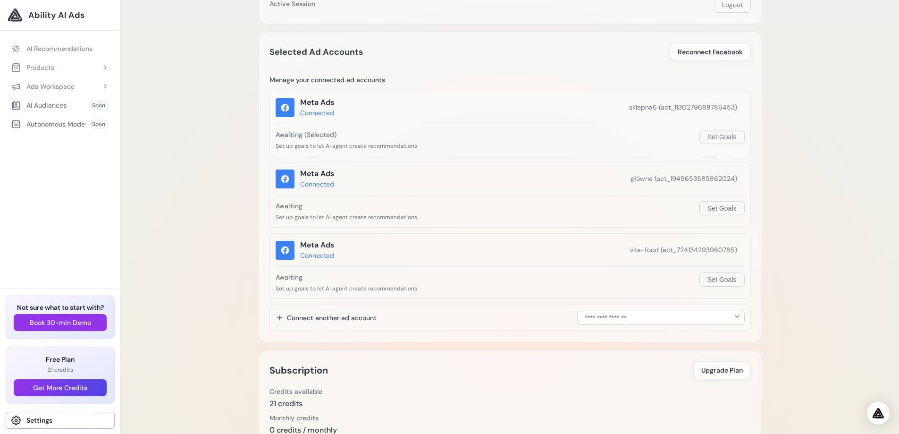
scroll to position [142, 0]
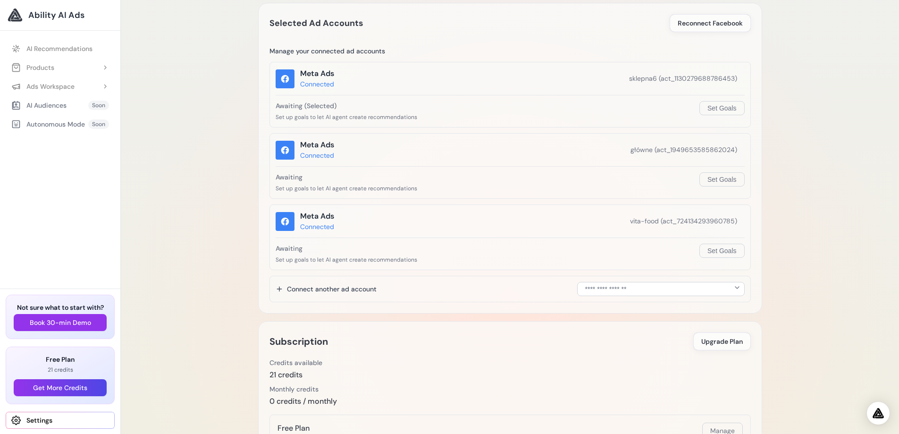
click at [284, 220] on icon at bounding box center [285, 221] width 8 height 8
click at [328, 227] on div "Connected" at bounding box center [317, 227] width 34 height 10
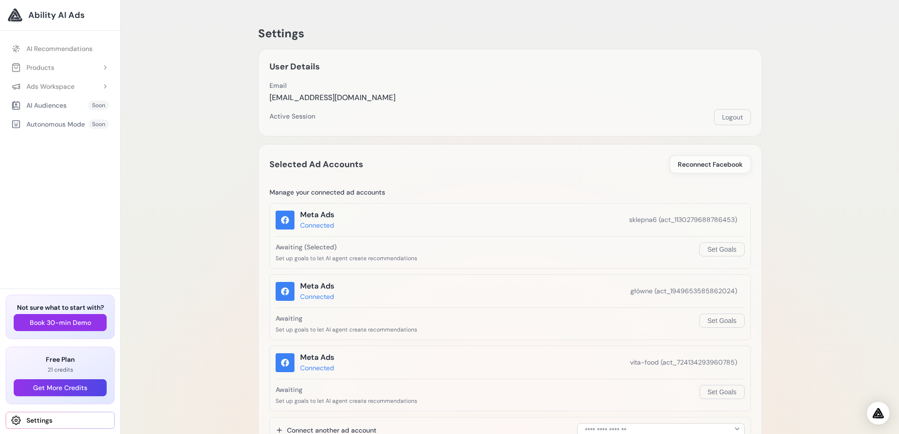
scroll to position [0, 0]
click at [726, 117] on button "Logout" at bounding box center [732, 118] width 37 height 16
